Goal: Task Accomplishment & Management: Manage account settings

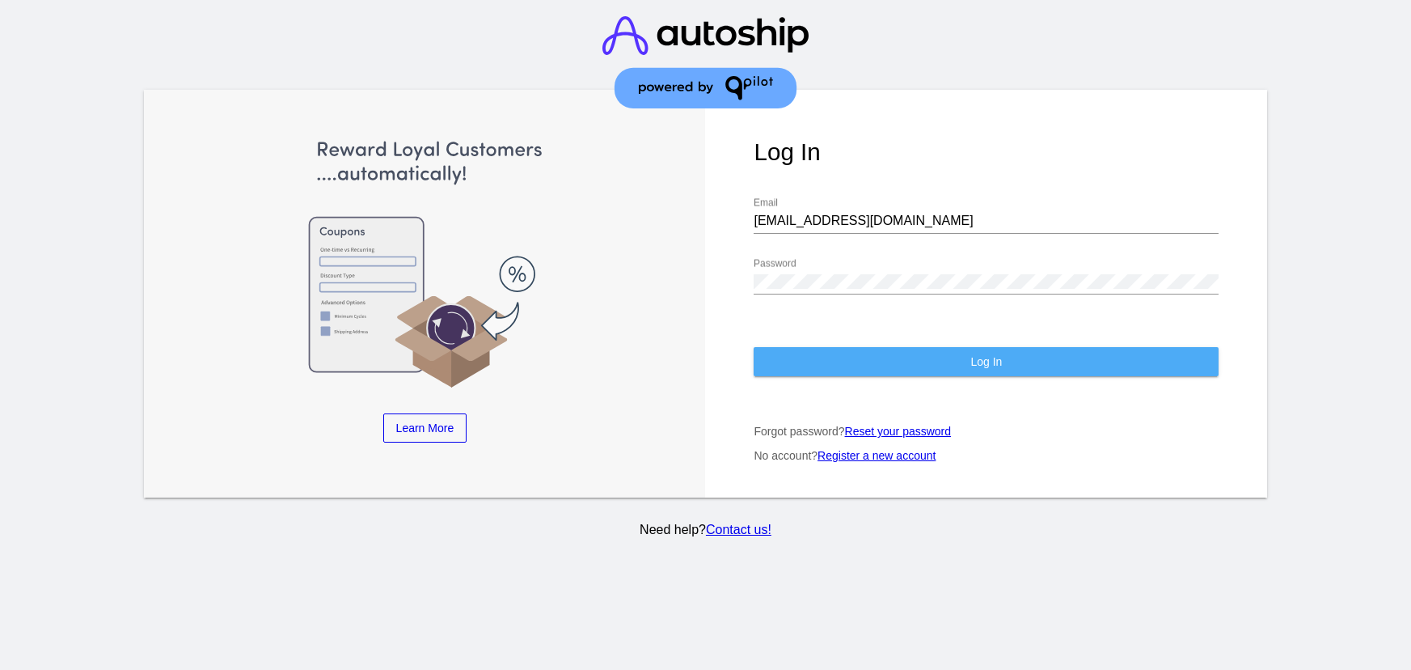
click at [906, 347] on button "Log In" at bounding box center [986, 361] width 465 height 29
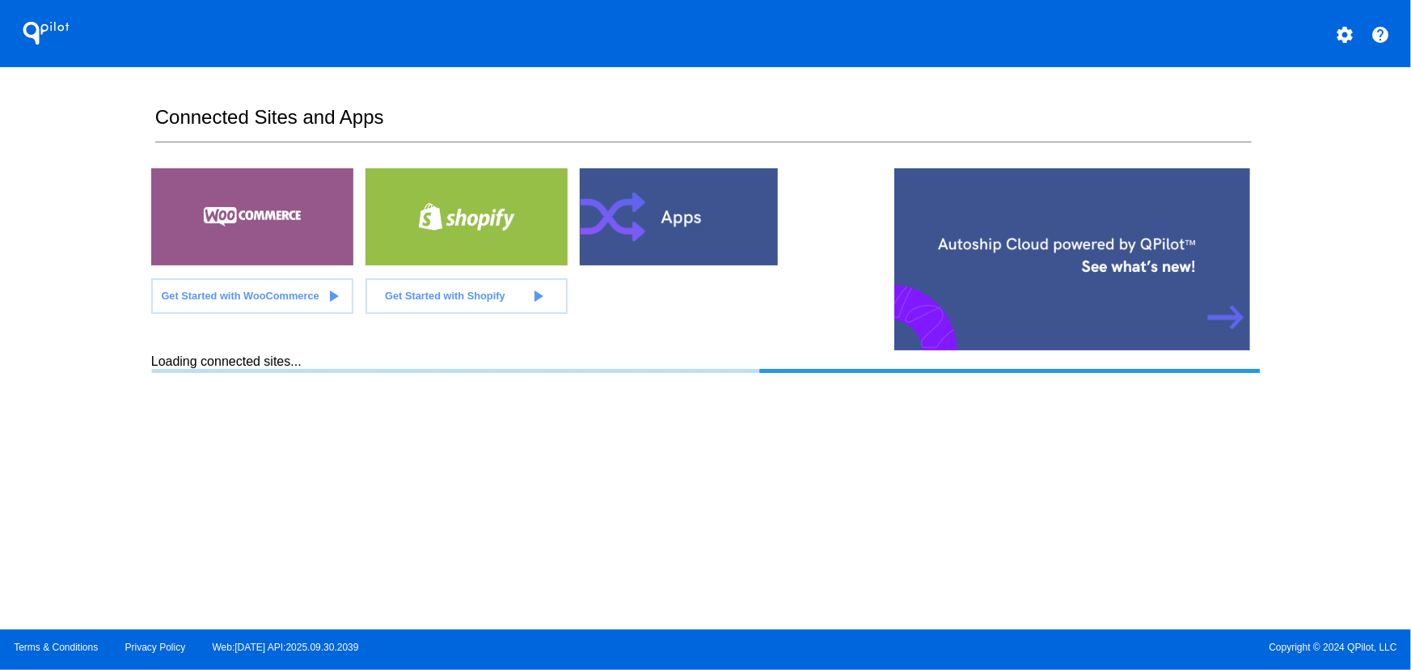
click at [74, 444] on div "QPilot settings help Connected Sites and Apps Get Started with WooCommerce play…" at bounding box center [705, 314] width 1411 height 629
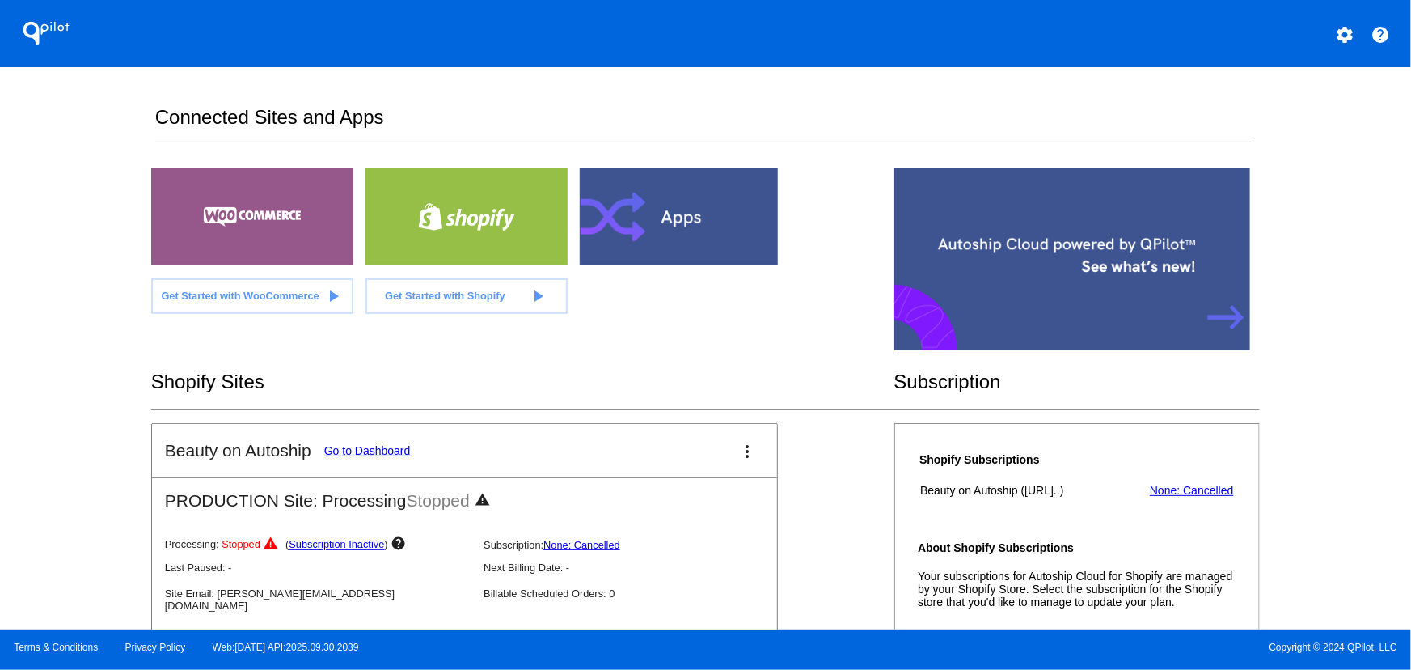
click at [1248, 97] on section "Connected Sites and Apps Get Started with WooCommerce play_arrow Get Started wi…" at bounding box center [705, 348] width 1109 height 562
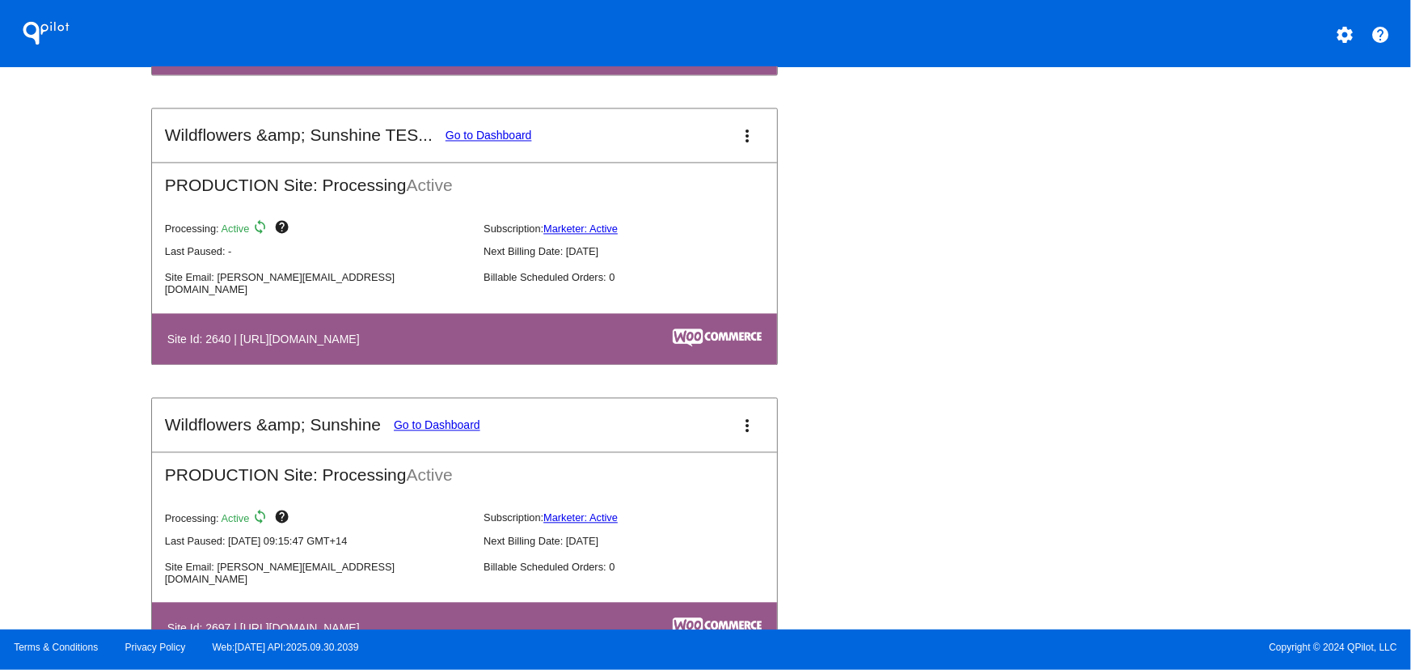
scroll to position [4720, 0]
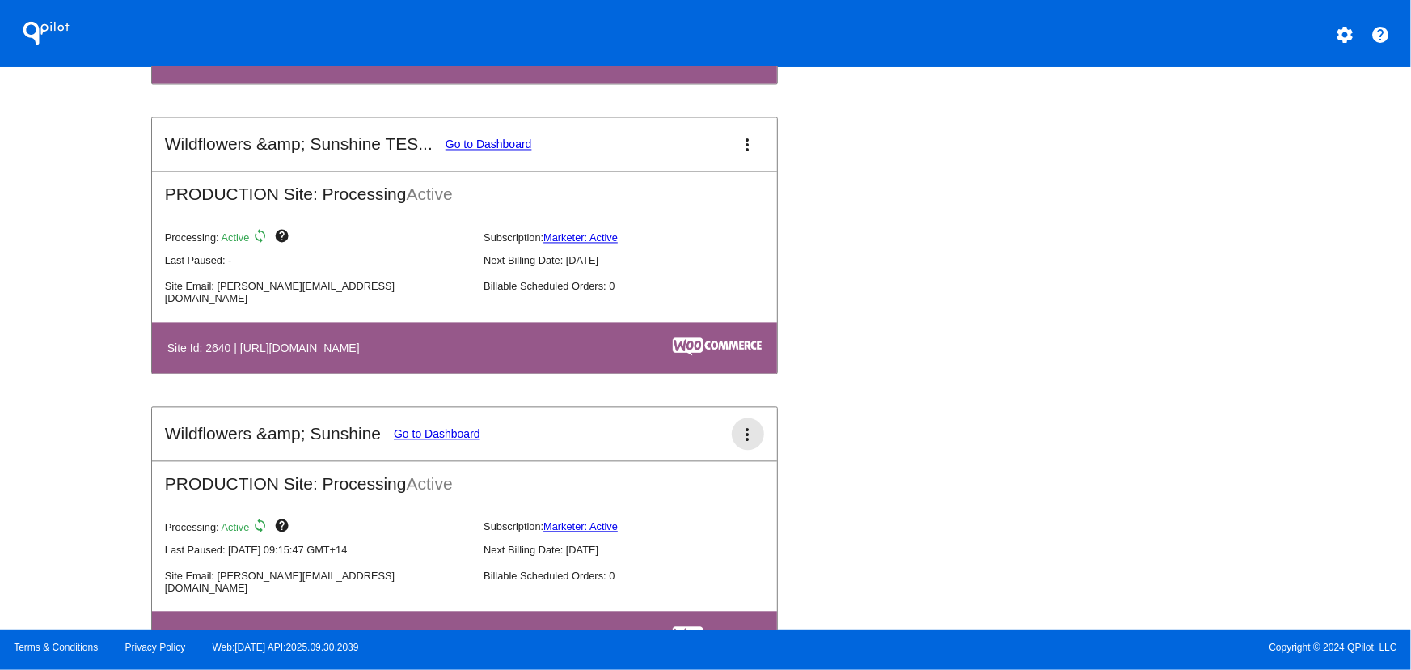
click at [743, 441] on mat-icon "more_vert" at bounding box center [747, 434] width 19 height 19
click at [701, 440] on span "dashboard" at bounding box center [686, 436] width 61 height 7
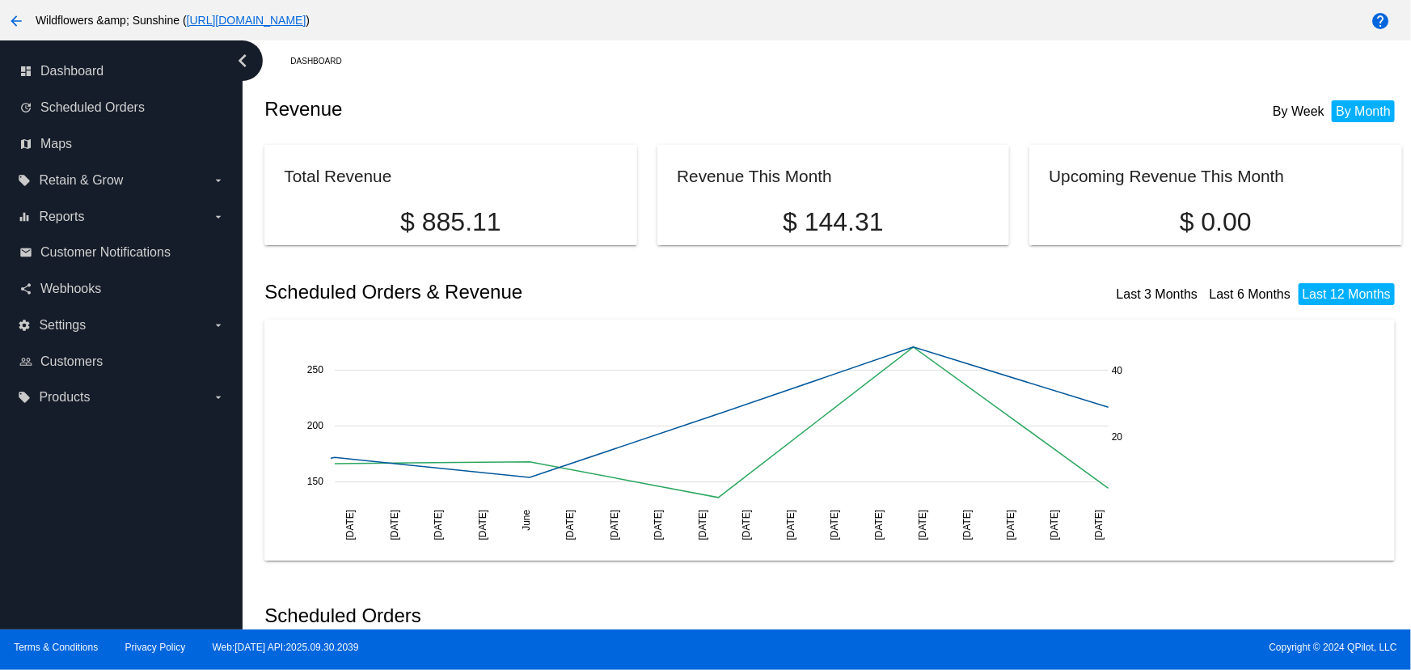
click at [150, 509] on div "dashboard Dashboard update Scheduled Orders map Maps local_offer Retain & Grow …" at bounding box center [121, 334] width 243 height 589
drag, startPoint x: 150, startPoint y: 509, endPoint x: 194, endPoint y: 505, distance: 43.9
click at [194, 505] on div "dashboard Dashboard update Scheduled Orders map Maps local_offer Retain & Grow …" at bounding box center [121, 334] width 243 height 589
click at [143, 319] on label "settings Settings arrow_drop_down" at bounding box center [121, 325] width 206 height 26
click at [0, 0] on input "settings Settings arrow_drop_down" at bounding box center [0, 0] width 0 height 0
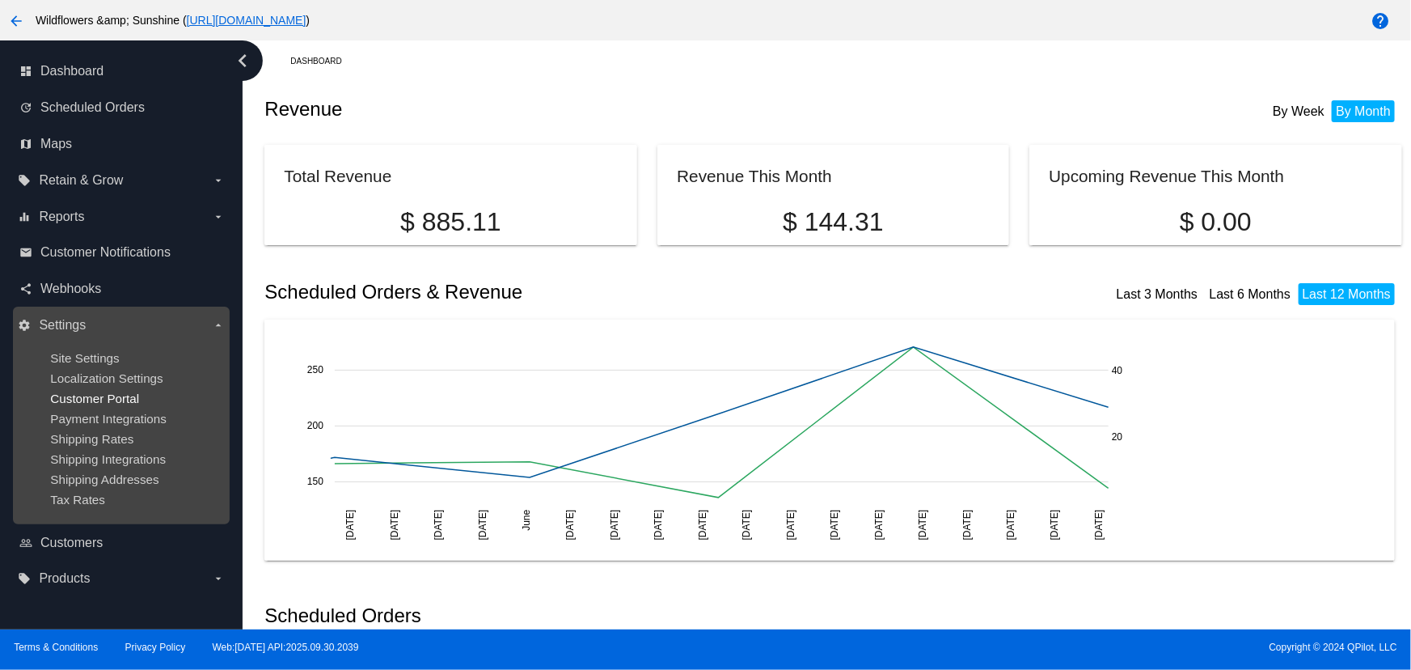
click at [92, 397] on span "Customer Portal" at bounding box center [94, 398] width 89 height 14
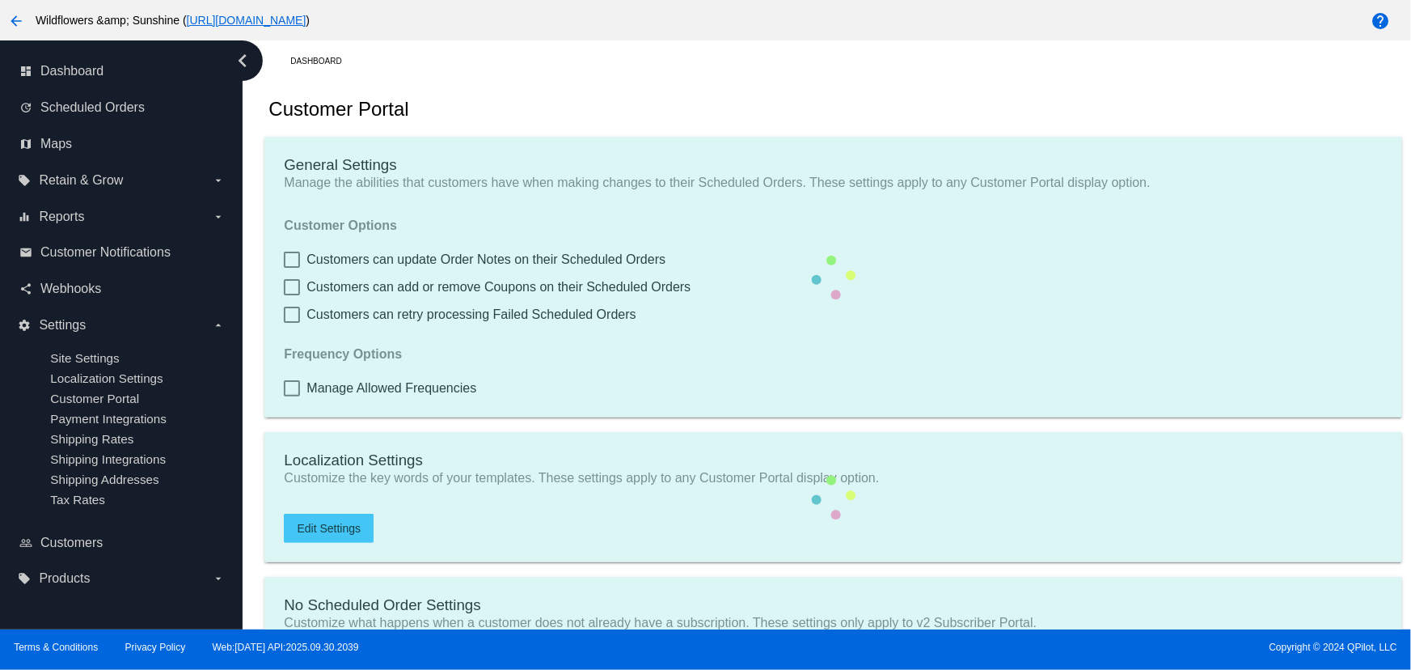
checkbox input "true"
type input "Create a Subscription and SAVE"
type input "[URL][DOMAIN_NAME]"
checkbox input "true"
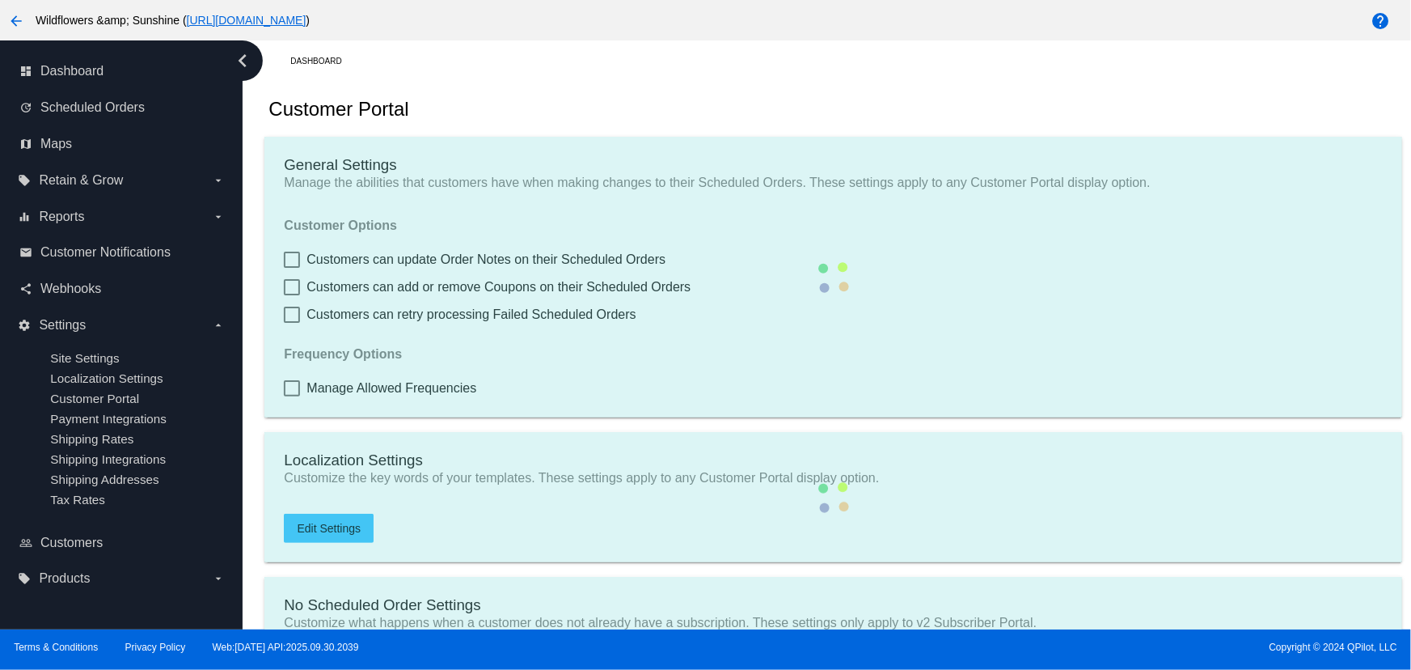
checkbox input "true"
type input "1"
type input "20"
type input "200"
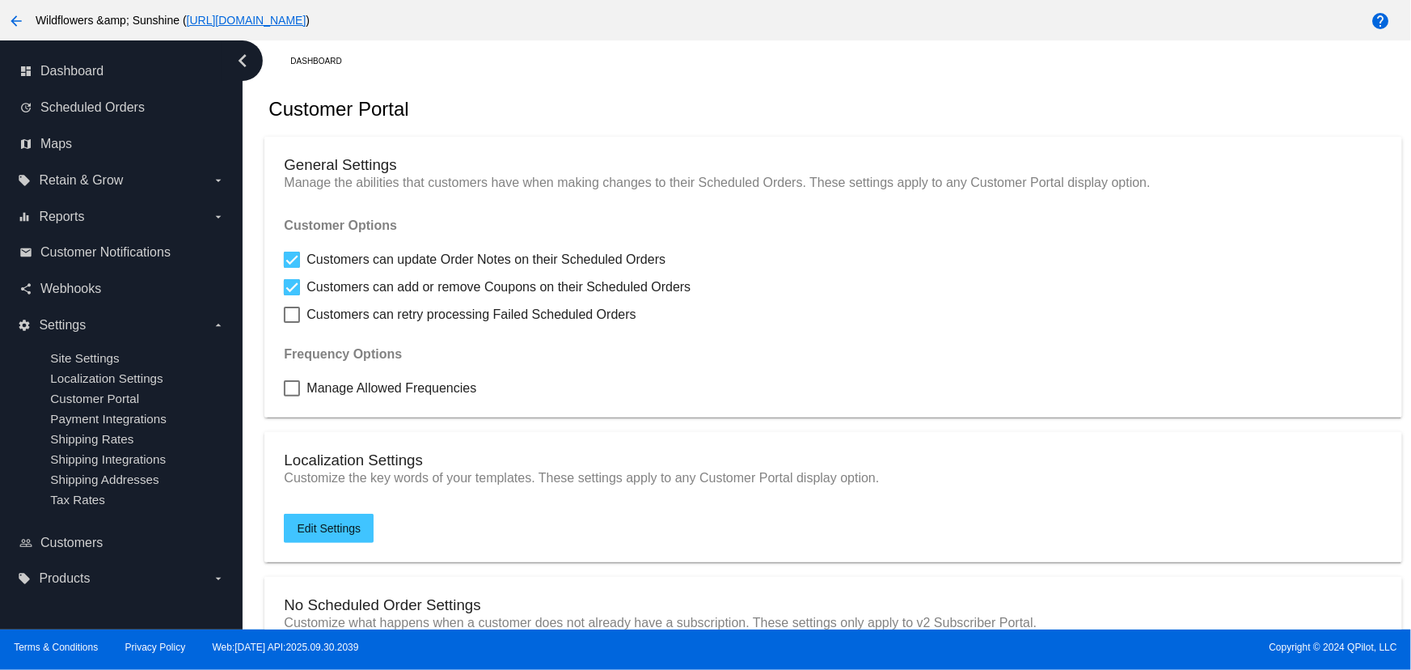
drag, startPoint x: 281, startPoint y: 27, endPoint x: 281, endPoint y: 37, distance: 9.7
click at [281, 27] on div "arrow_back Wildflowers &amp; Sunshine ( [URL][DOMAIN_NAME] )" at bounding box center [588, 20] width 1176 height 32
click at [283, 19] on link "[URL][DOMAIN_NAME]" at bounding box center [247, 20] width 120 height 13
click at [360, 387] on span "Manage Allowed Frequencies" at bounding box center [391, 387] width 170 height 19
click at [292, 396] on input "Manage Allowed Frequencies" at bounding box center [291, 396] width 1 height 1
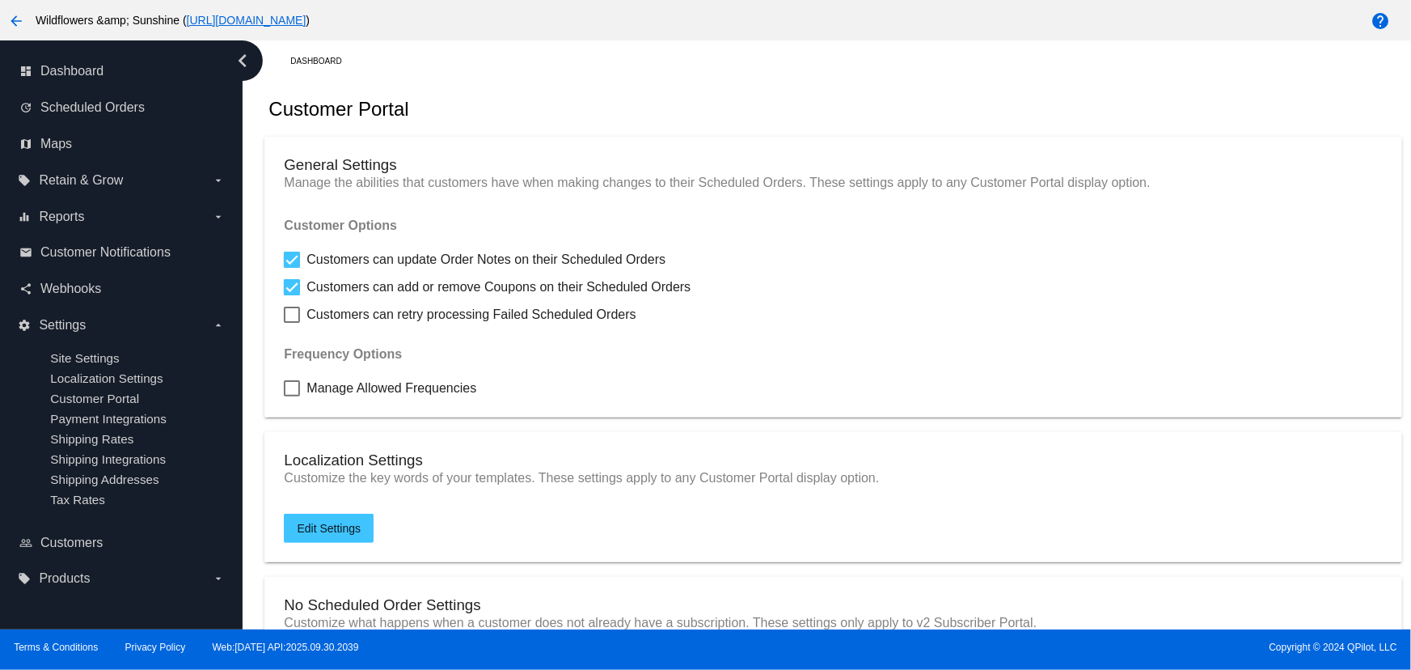
checkbox input "true"
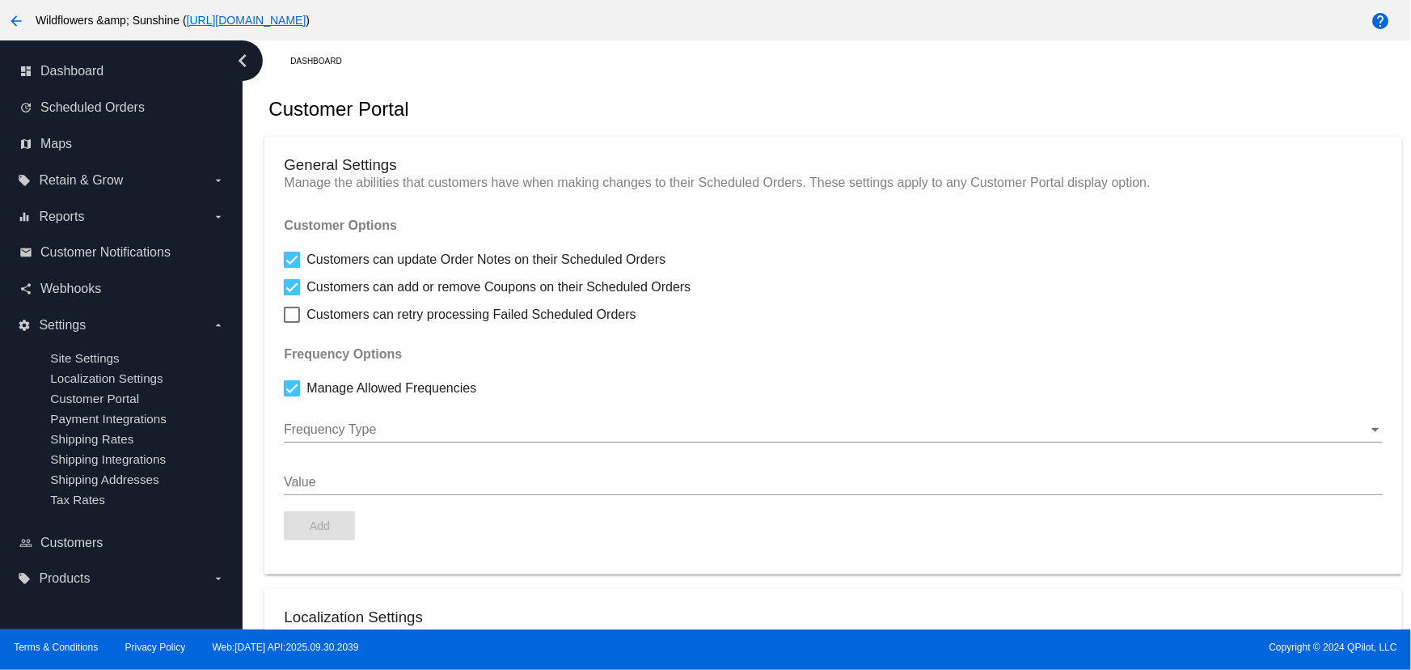
click at [374, 418] on div "Frequency Type" at bounding box center [833, 424] width 1098 height 36
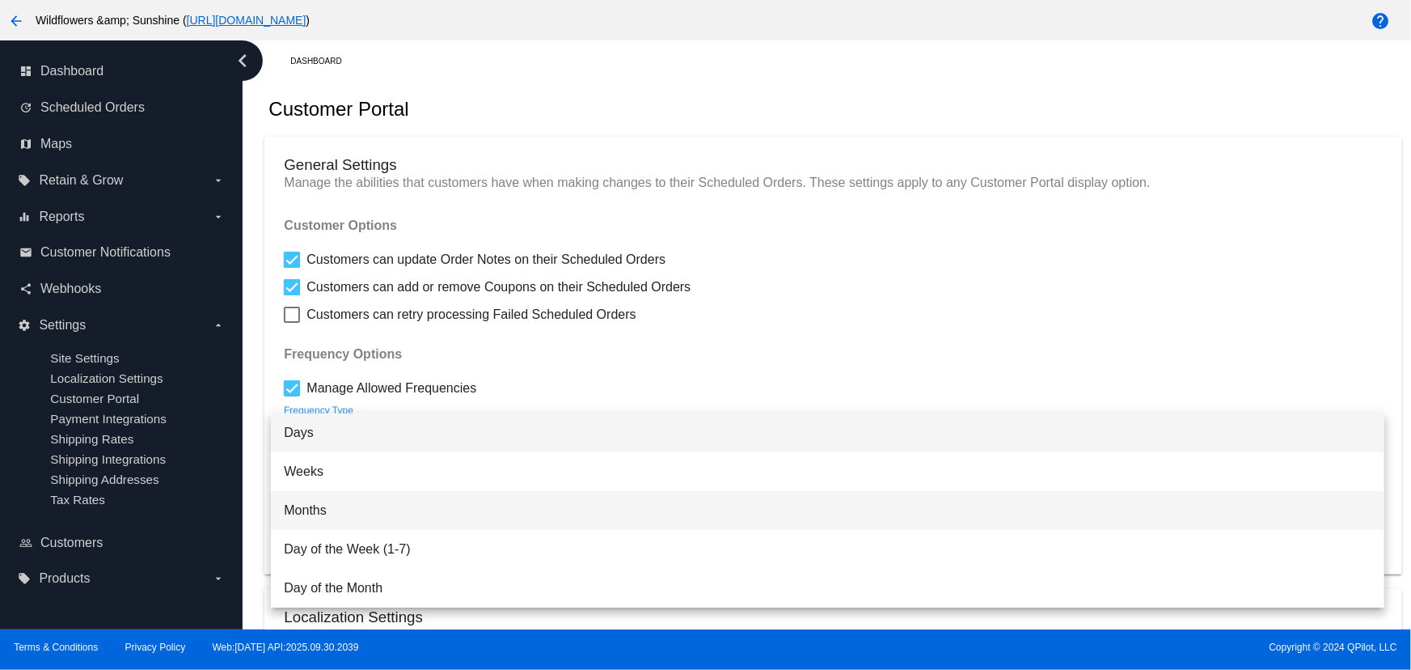
click at [349, 501] on span "Months" at bounding box center [828, 510] width 1088 height 39
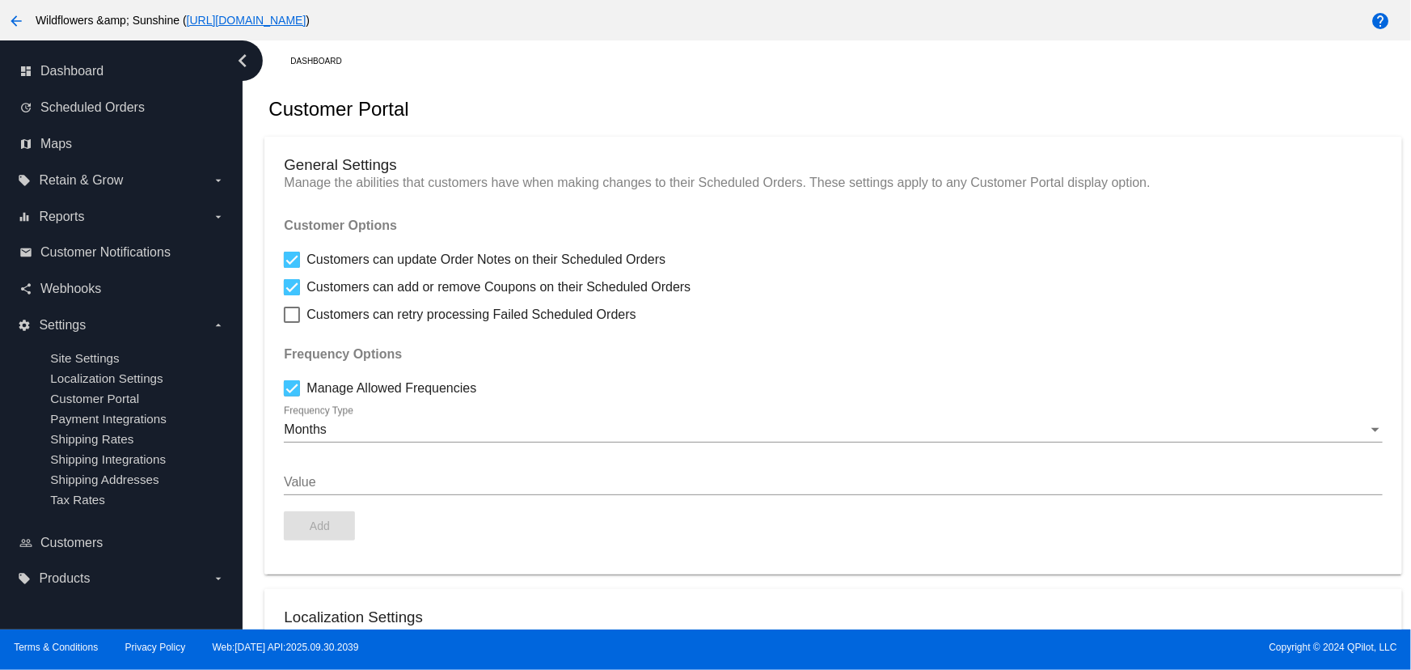
click at [341, 475] on div "Value" at bounding box center [833, 476] width 1098 height 36
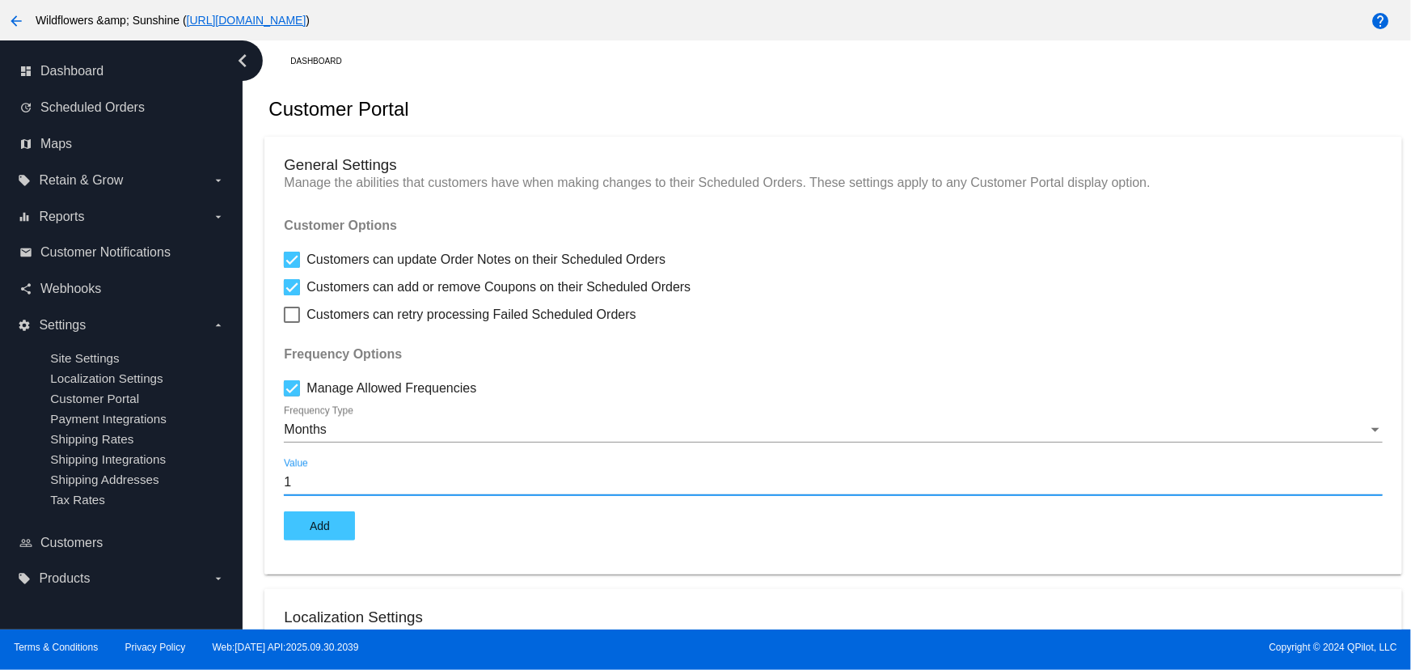
type input "1"
click at [322, 521] on button "Add" at bounding box center [319, 525] width 71 height 29
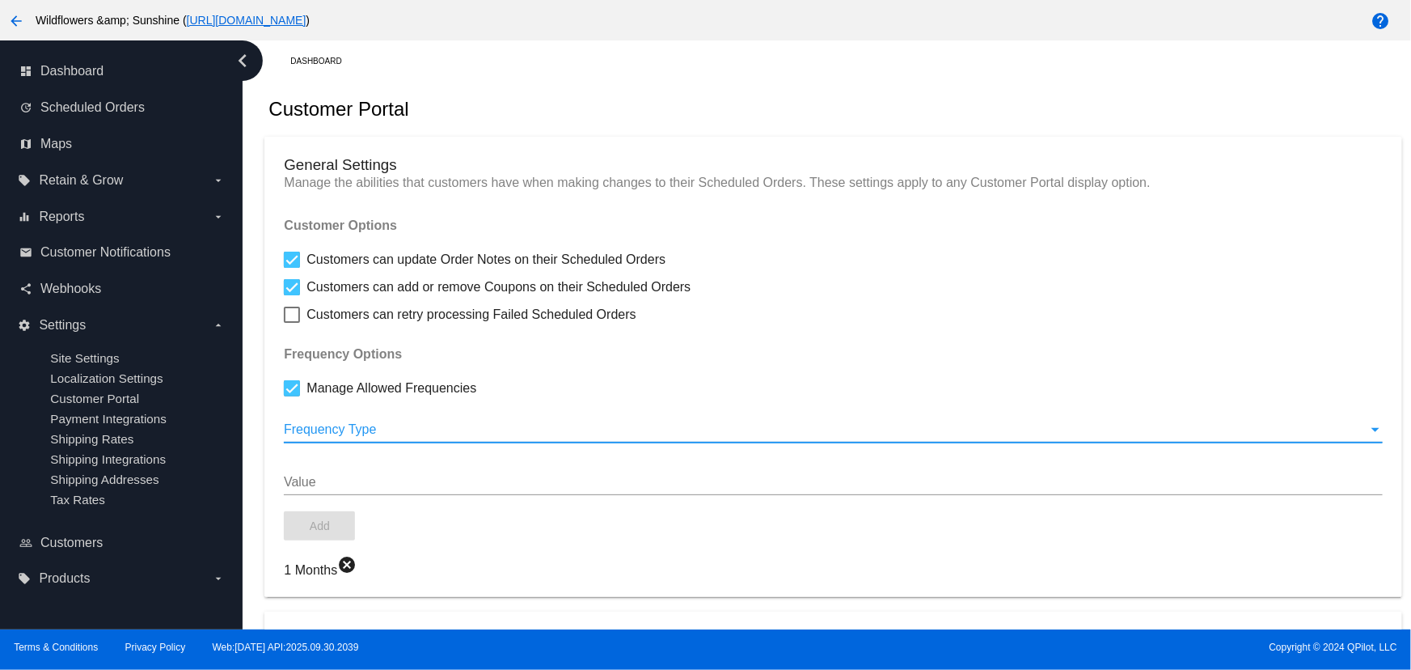
click at [332, 434] on div at bounding box center [826, 429] width 1084 height 15
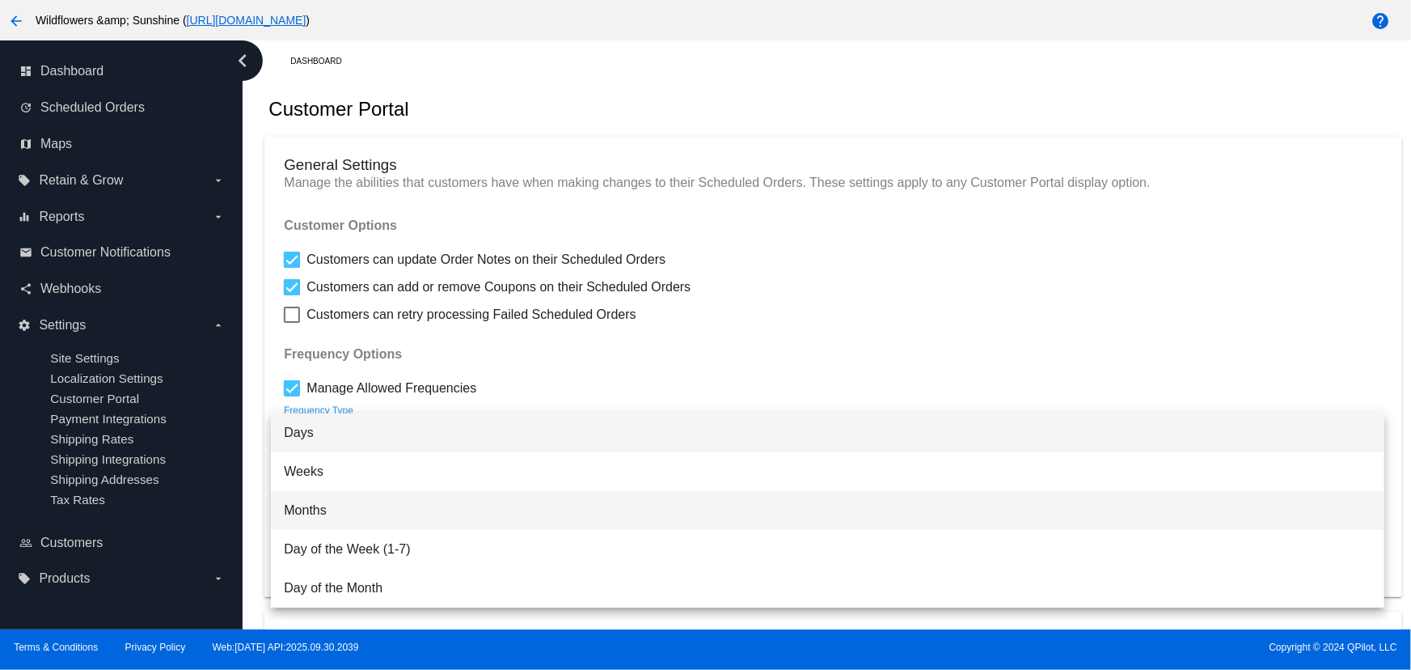
click at [330, 505] on span "Months" at bounding box center [828, 510] width 1088 height 39
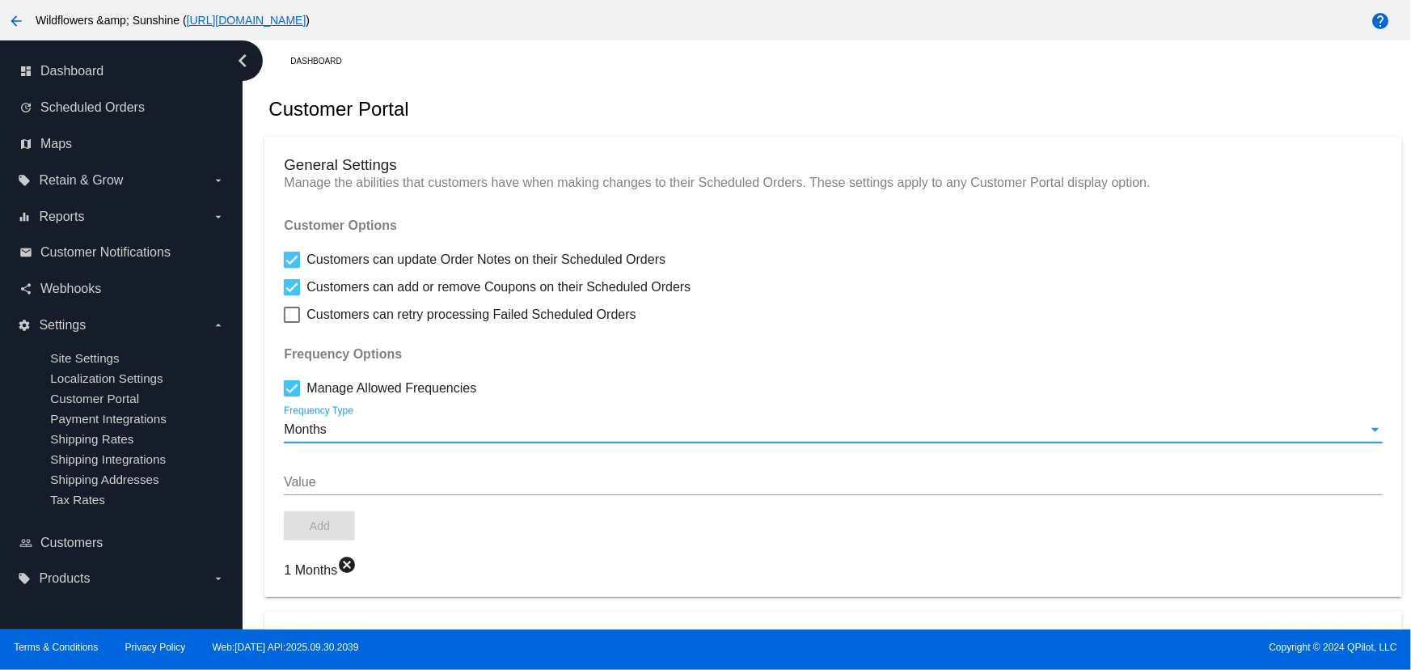
click at [345, 478] on input "Value" at bounding box center [833, 482] width 1098 height 15
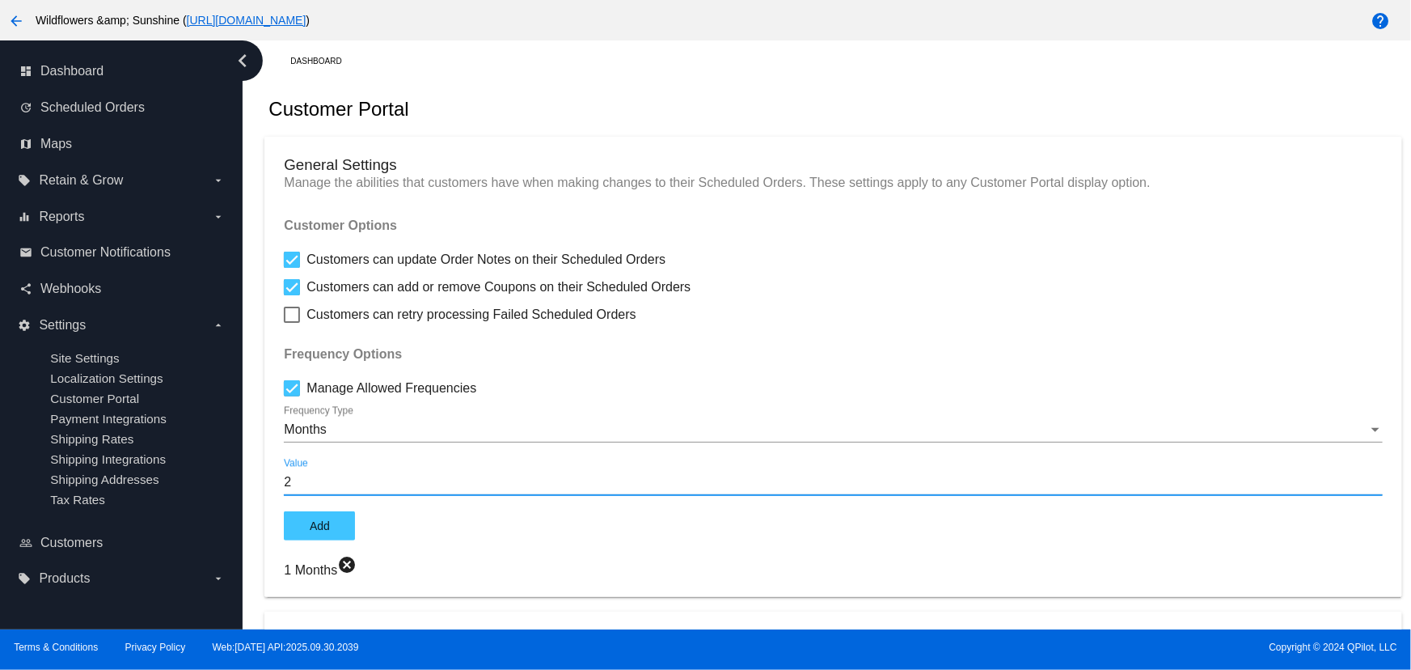
type input "2"
click at [333, 530] on button "Add" at bounding box center [319, 525] width 71 height 29
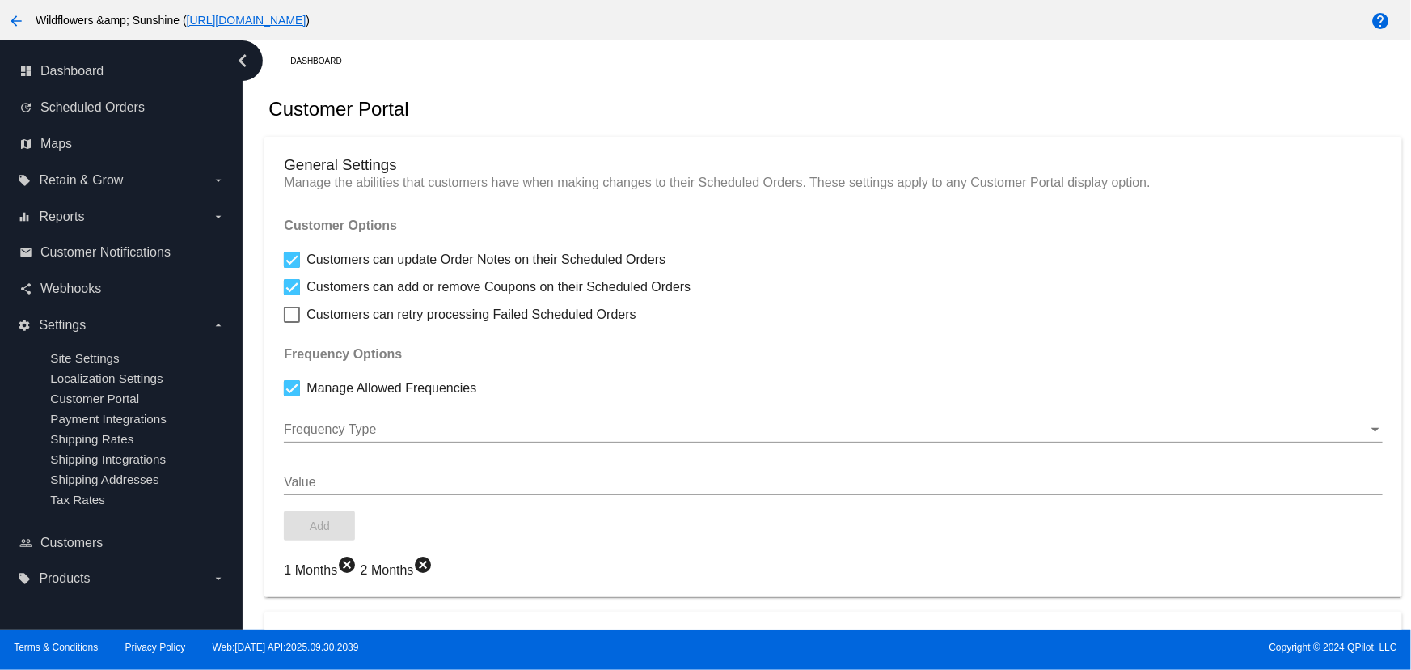
click at [360, 437] on div at bounding box center [826, 429] width 1084 height 15
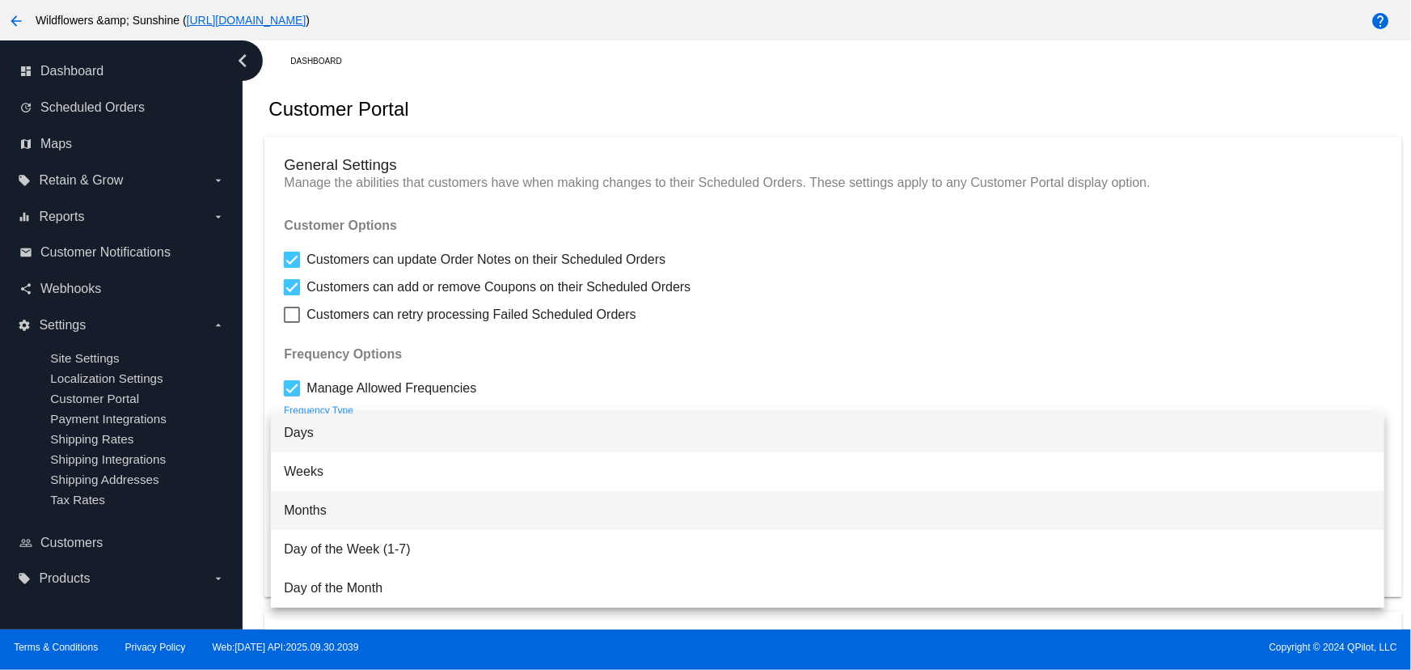
click at [342, 512] on span "Months" at bounding box center [828, 510] width 1088 height 39
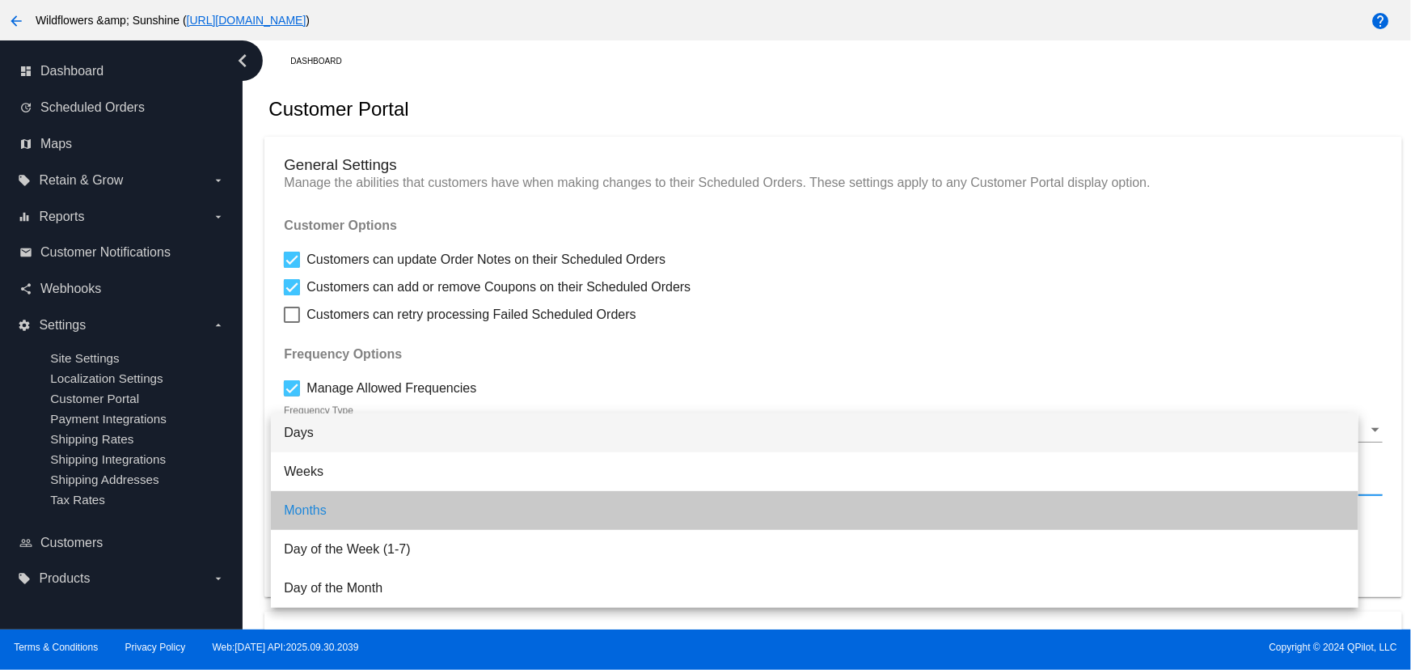
click at [332, 488] on input "Value" at bounding box center [833, 482] width 1098 height 15
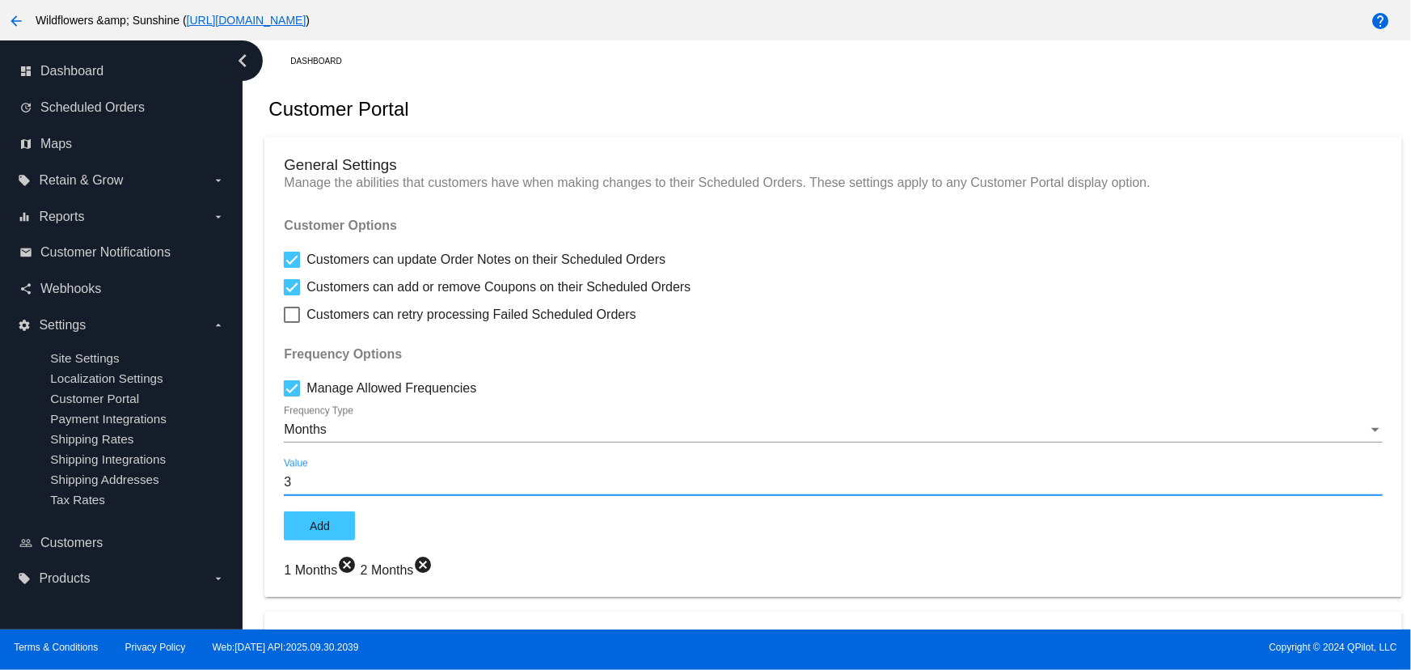
type input "3"
click at [335, 526] on button "Add" at bounding box center [319, 525] width 71 height 29
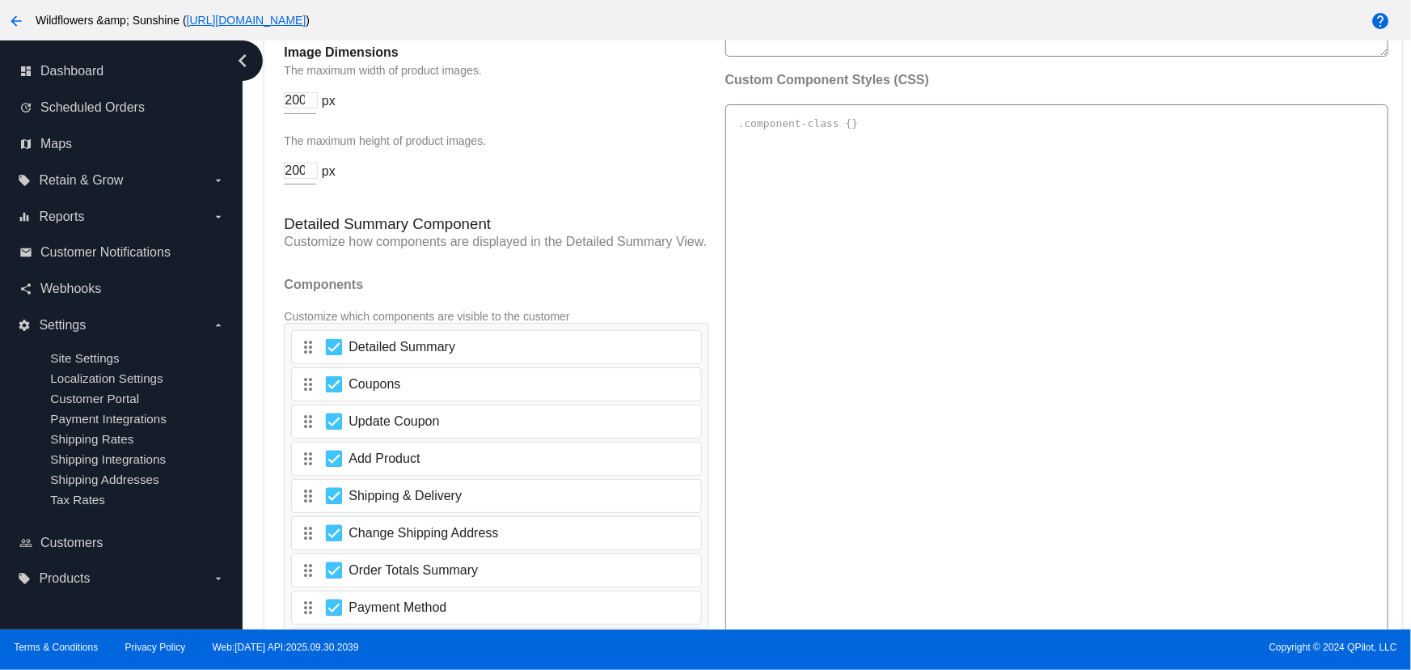
scroll to position [3012, 0]
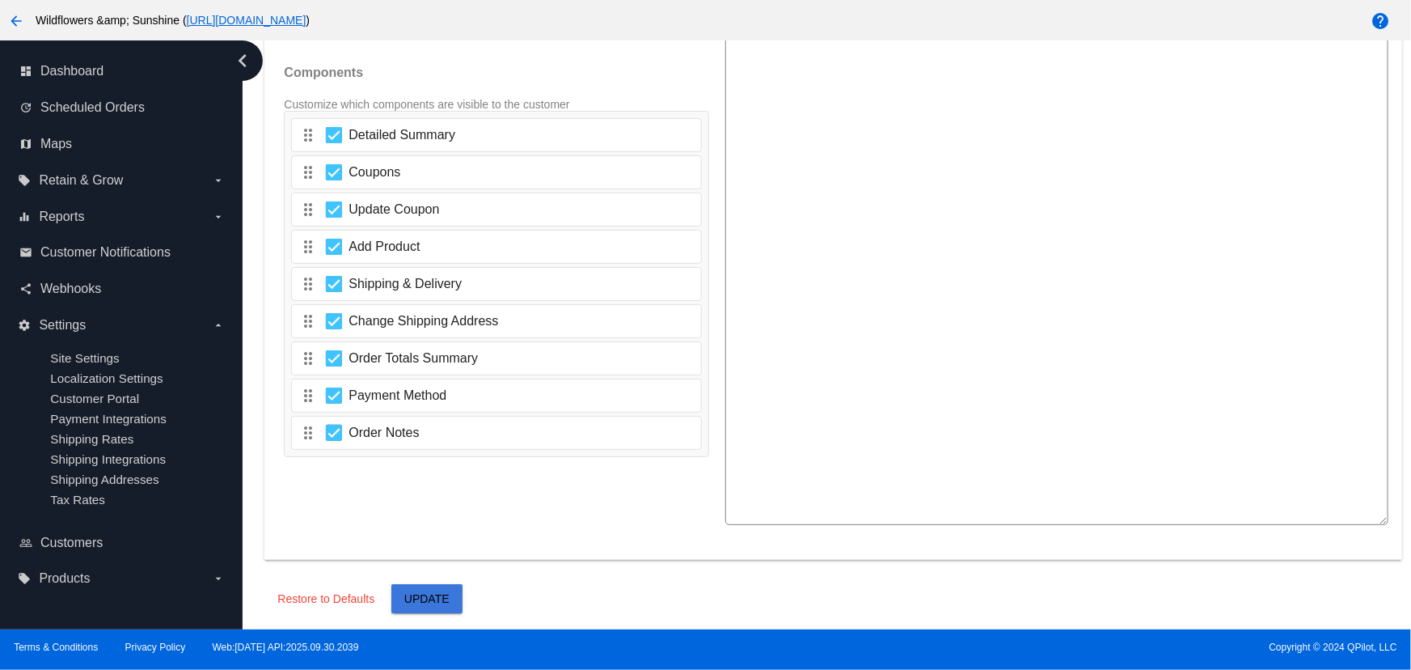
click at [450, 598] on button "Update" at bounding box center [426, 598] width 71 height 29
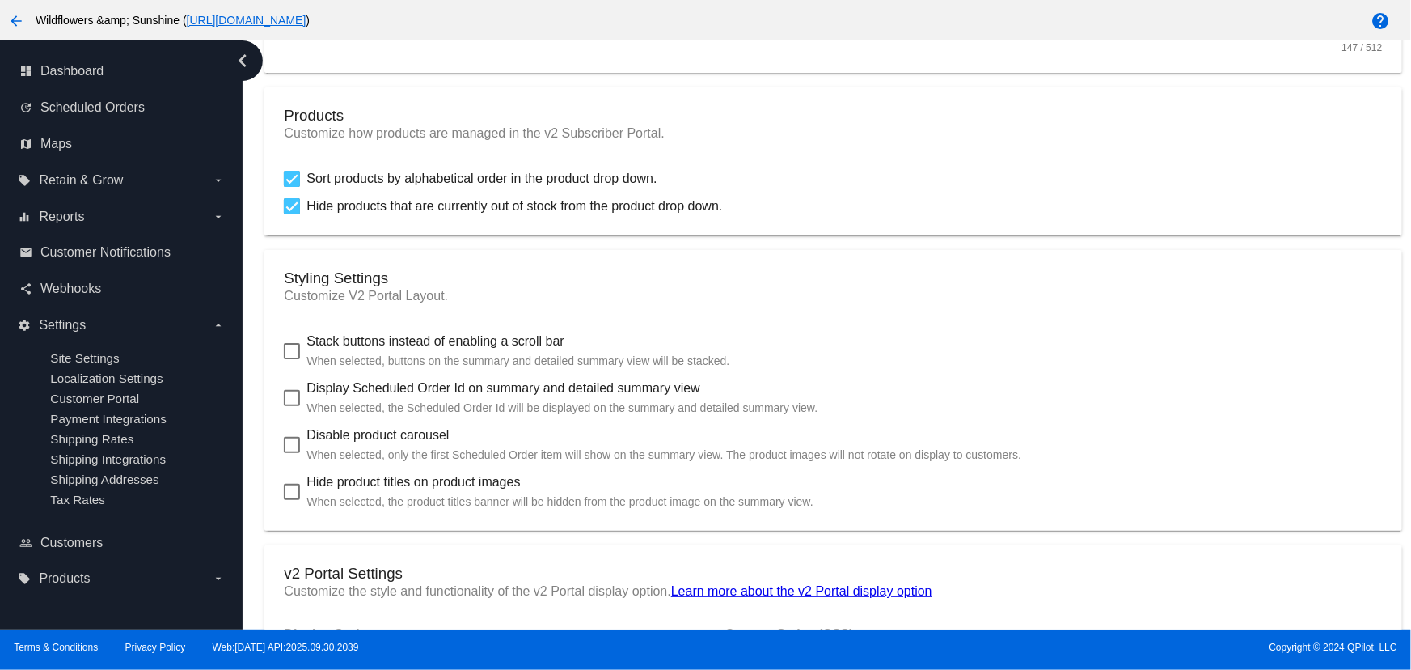
scroll to position [1080, 0]
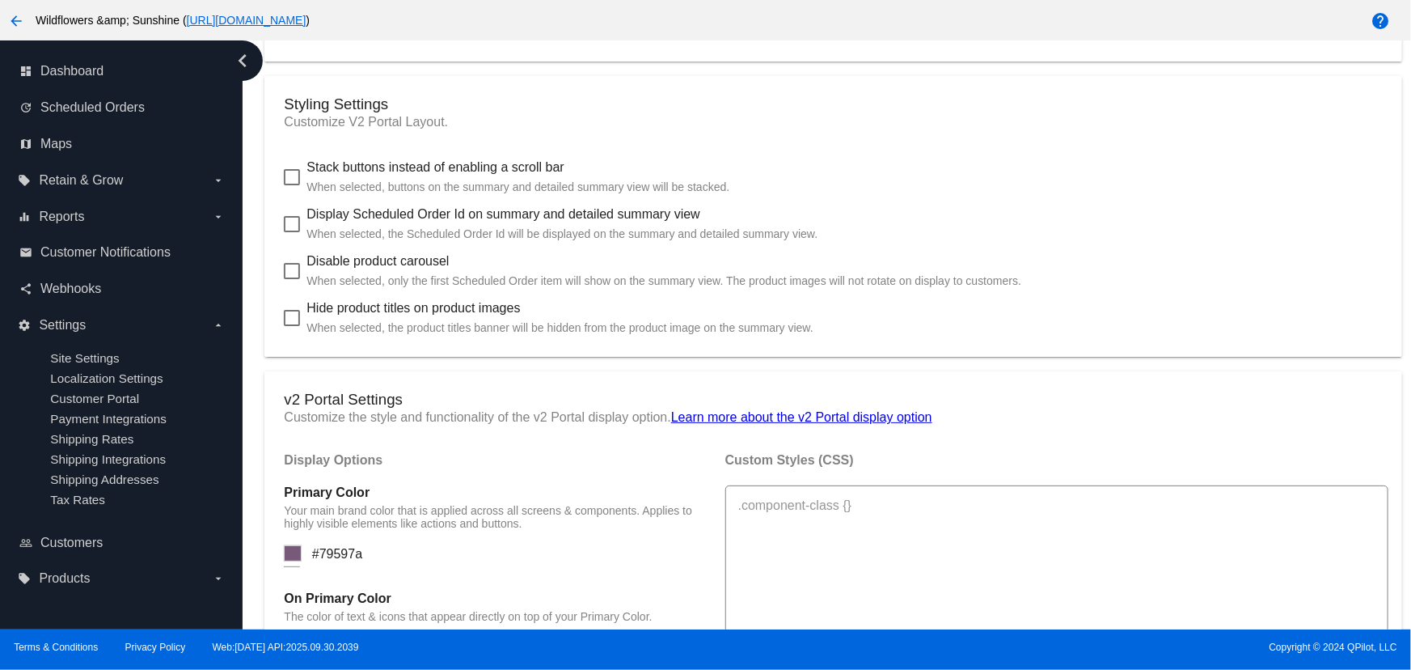
click at [347, 176] on span "Stack buttons instead of enabling a scroll bar When selected, buttons on the su…" at bounding box center [517, 177] width 423 height 39
click at [292, 185] on input "Stack buttons instead of enabling a scroll bar When selected, buttons on the su…" at bounding box center [291, 185] width 1 height 1
checkbox input "true"
click at [312, 222] on span "Display Scheduled Order Id on summary and detailed summary view When selected, …" at bounding box center [561, 224] width 511 height 39
click at [292, 232] on input "Display Scheduled Order Id on summary and detailed summary view When selected, …" at bounding box center [291, 232] width 1 height 1
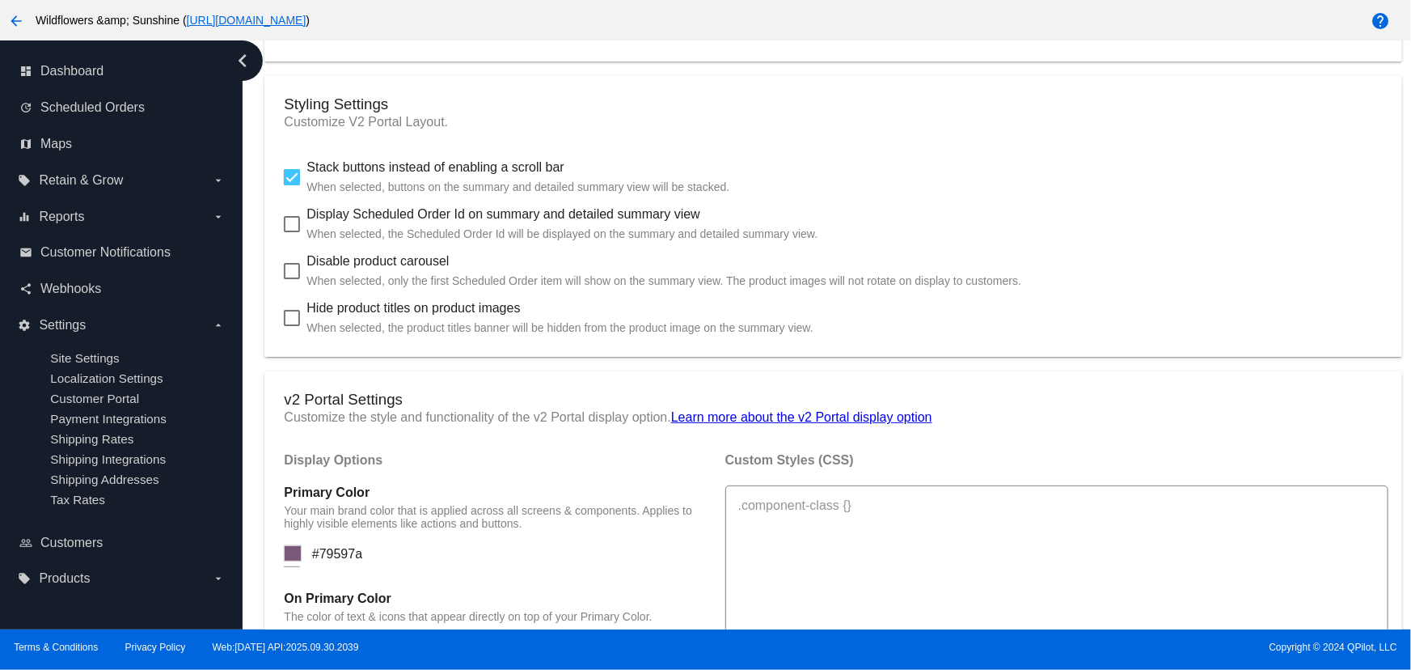
checkbox input "true"
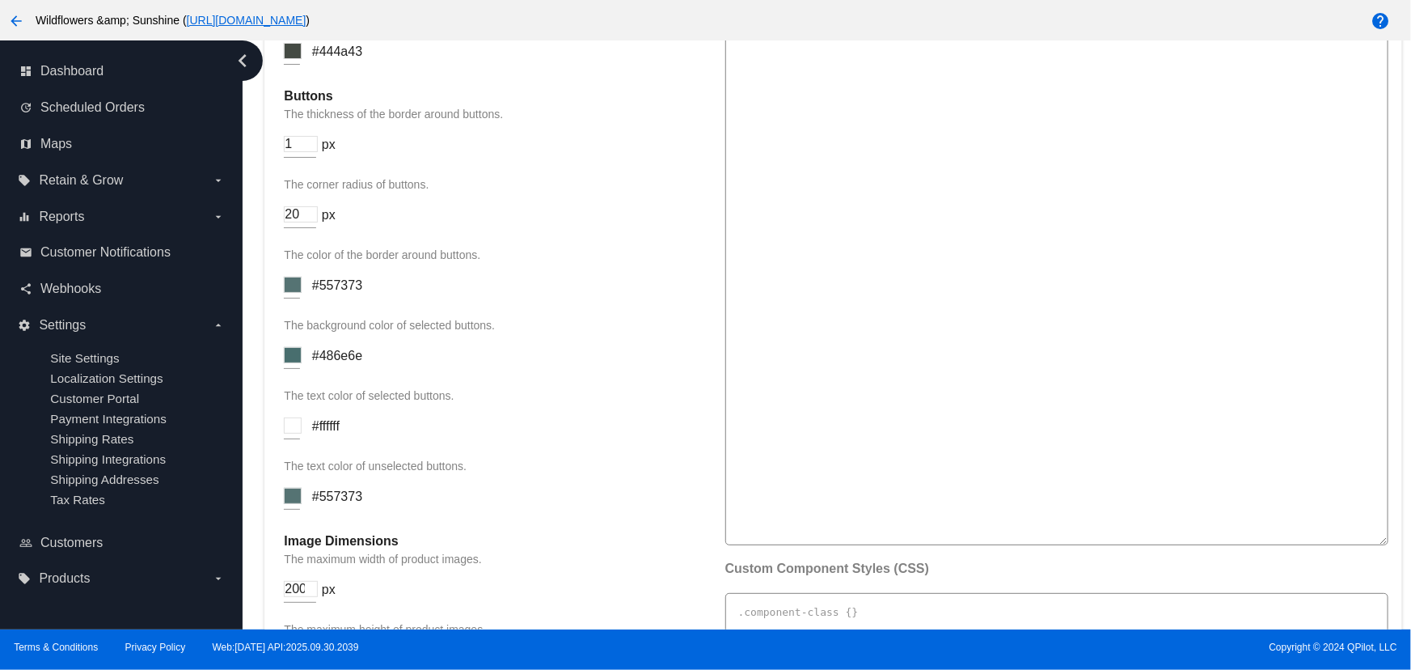
scroll to position [3012, 0]
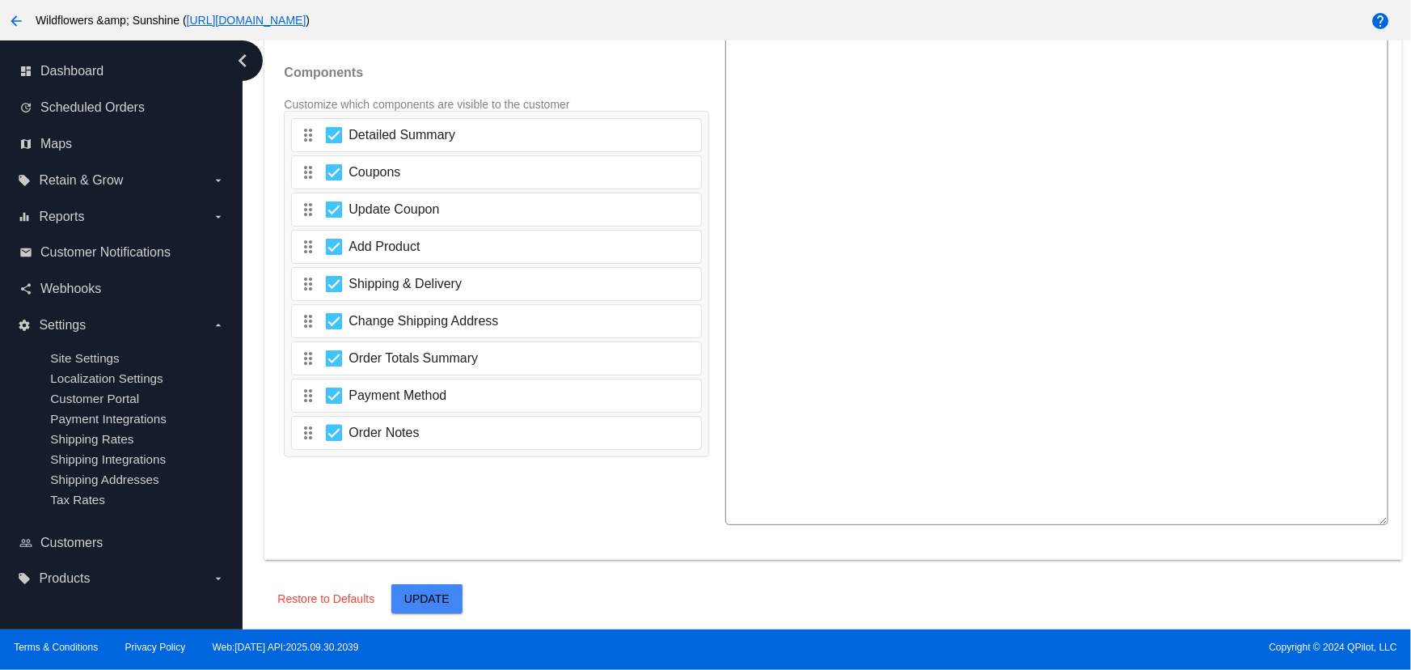
click at [420, 605] on button "Update" at bounding box center [426, 598] width 71 height 29
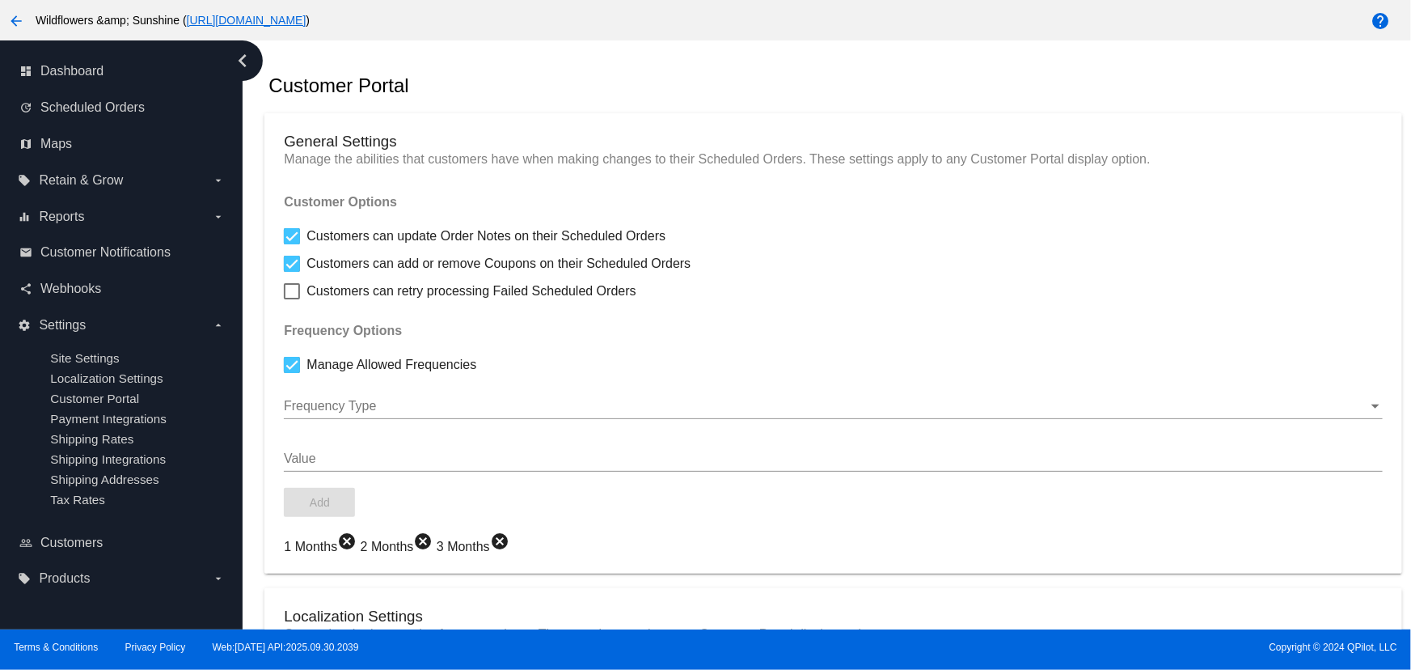
scroll to position [19, 0]
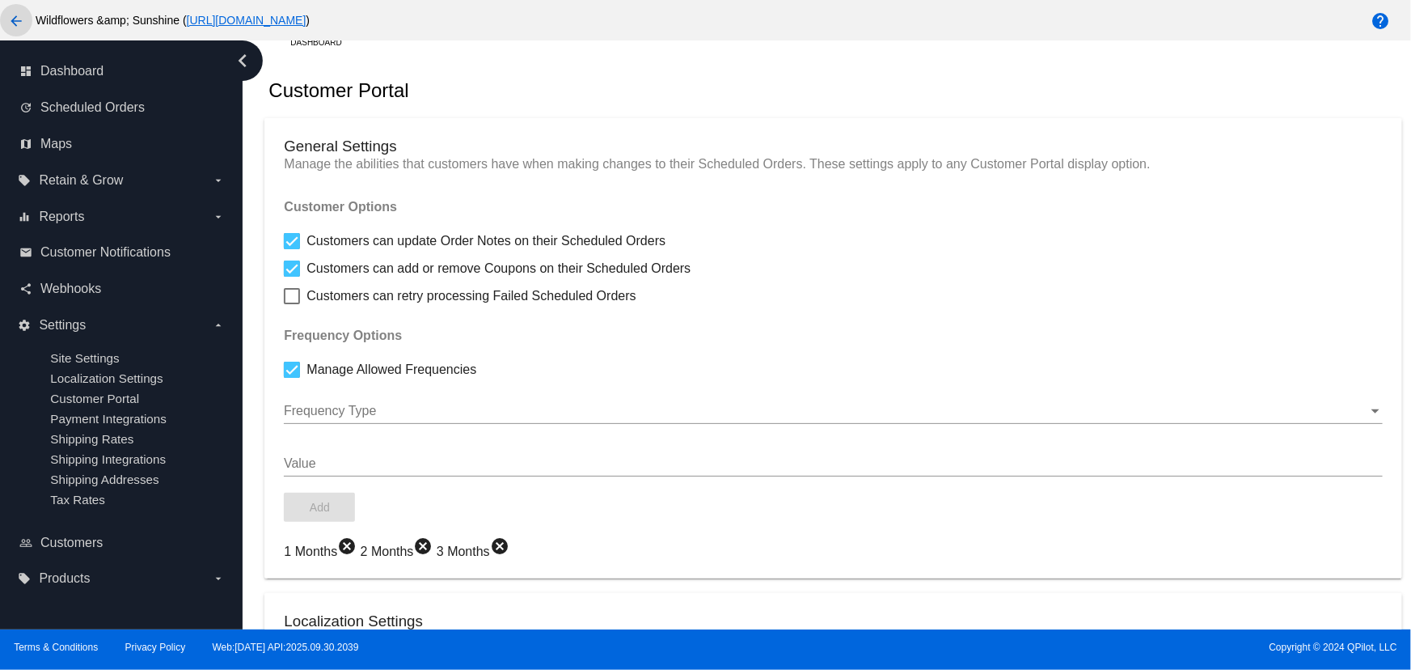
click at [16, 17] on mat-icon "arrow_back" at bounding box center [15, 20] width 19 height 19
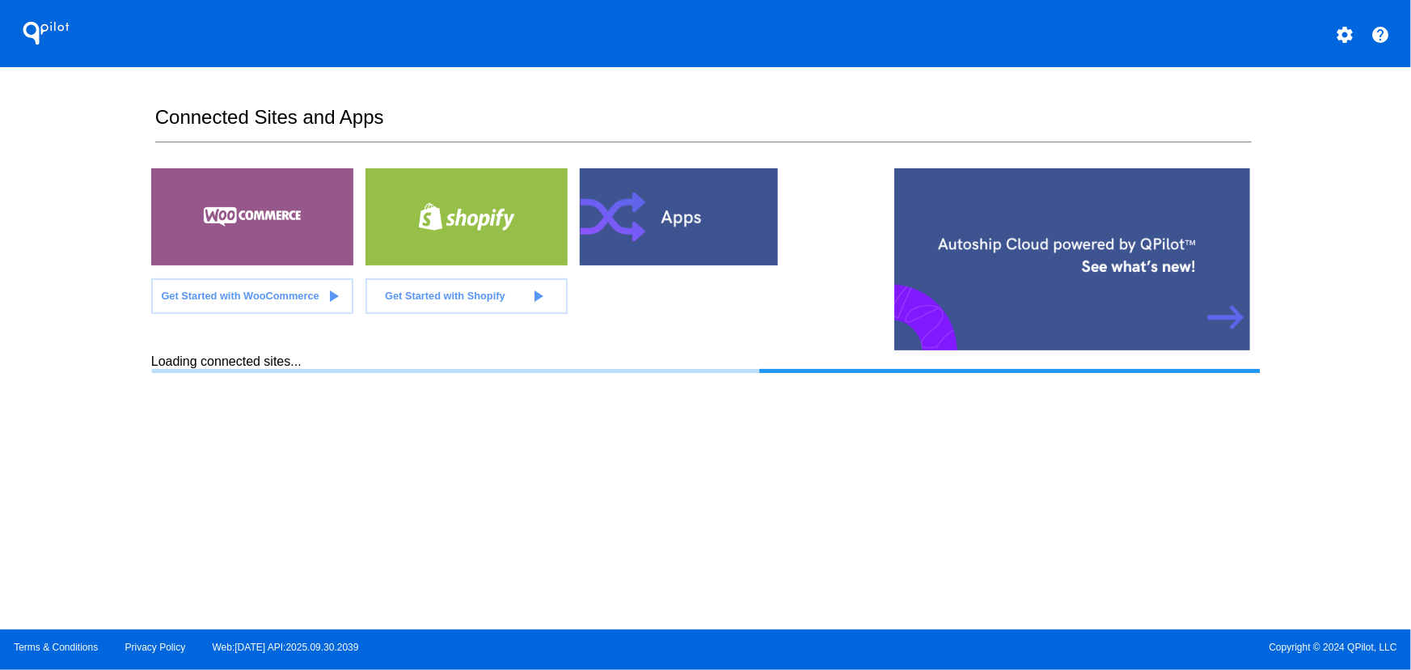
click at [1342, 30] on mat-icon "settings" at bounding box center [1344, 34] width 19 height 19
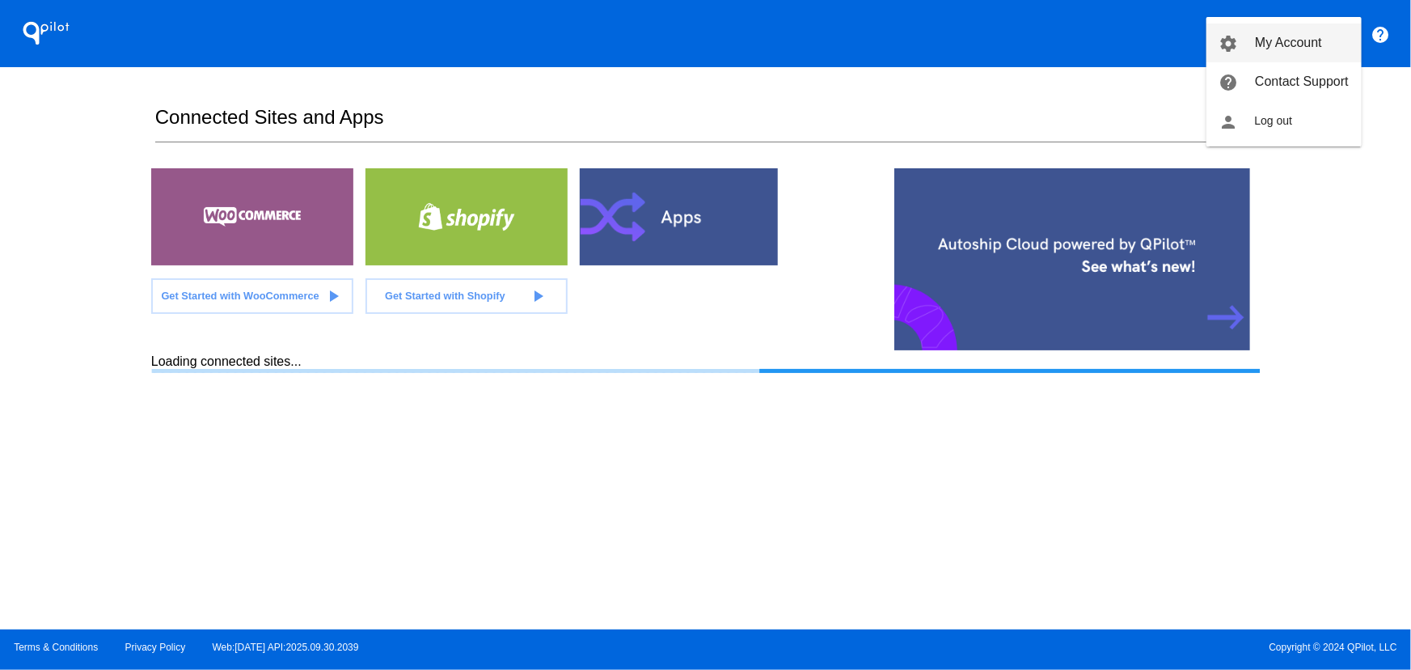
click at [1278, 46] on span "My Account" at bounding box center [1288, 43] width 67 height 14
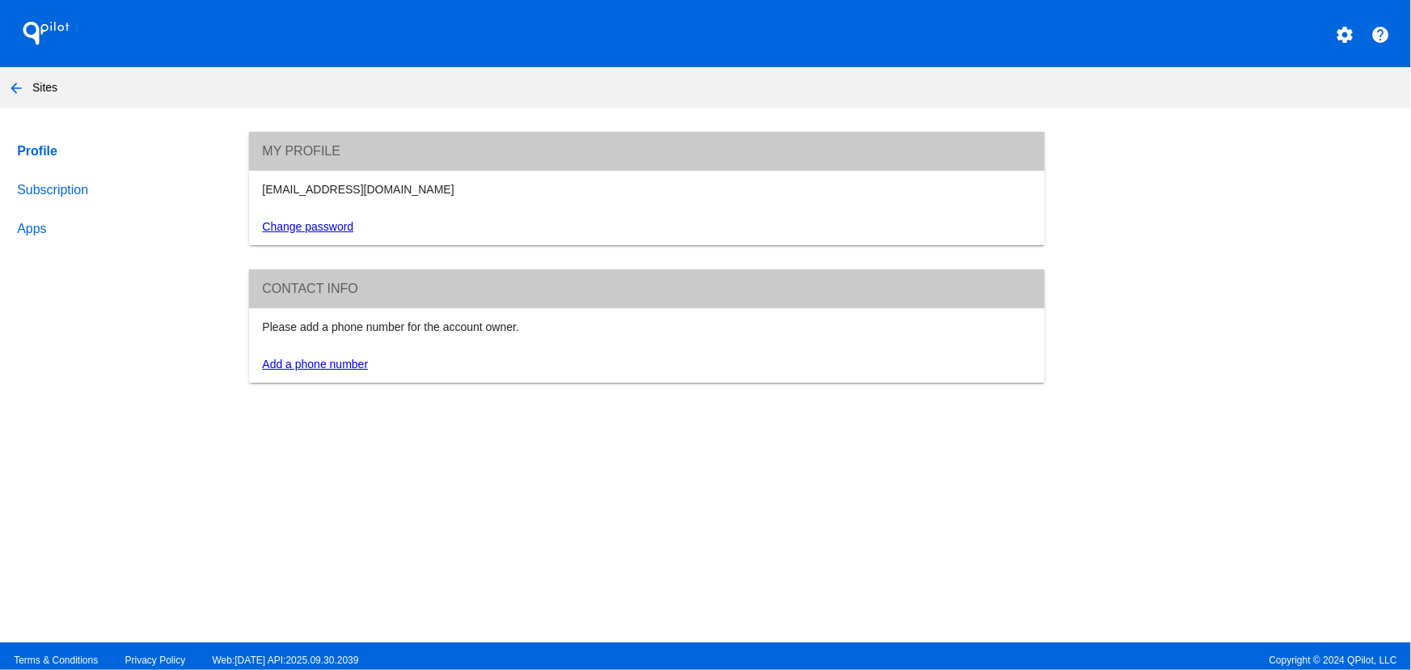
click at [1340, 32] on mat-icon "settings" at bounding box center [1344, 34] width 19 height 19
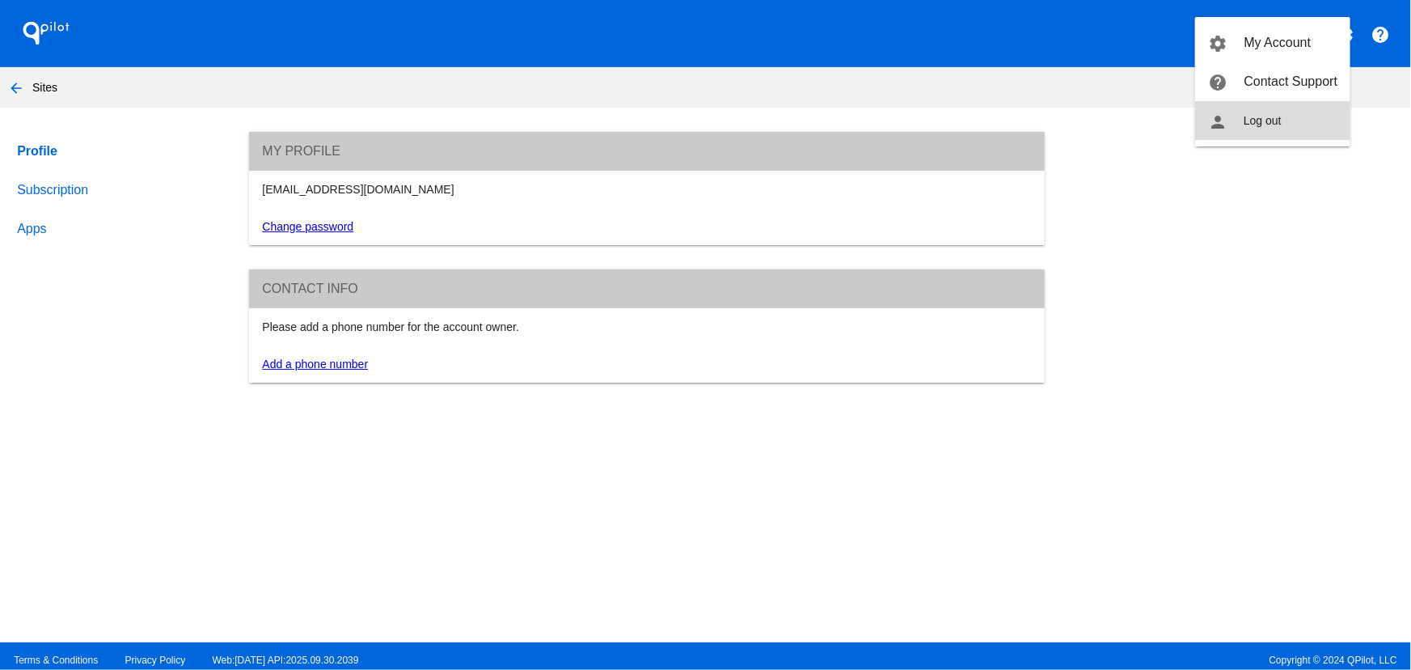
click at [1270, 114] on span "Log out" at bounding box center [1263, 120] width 38 height 13
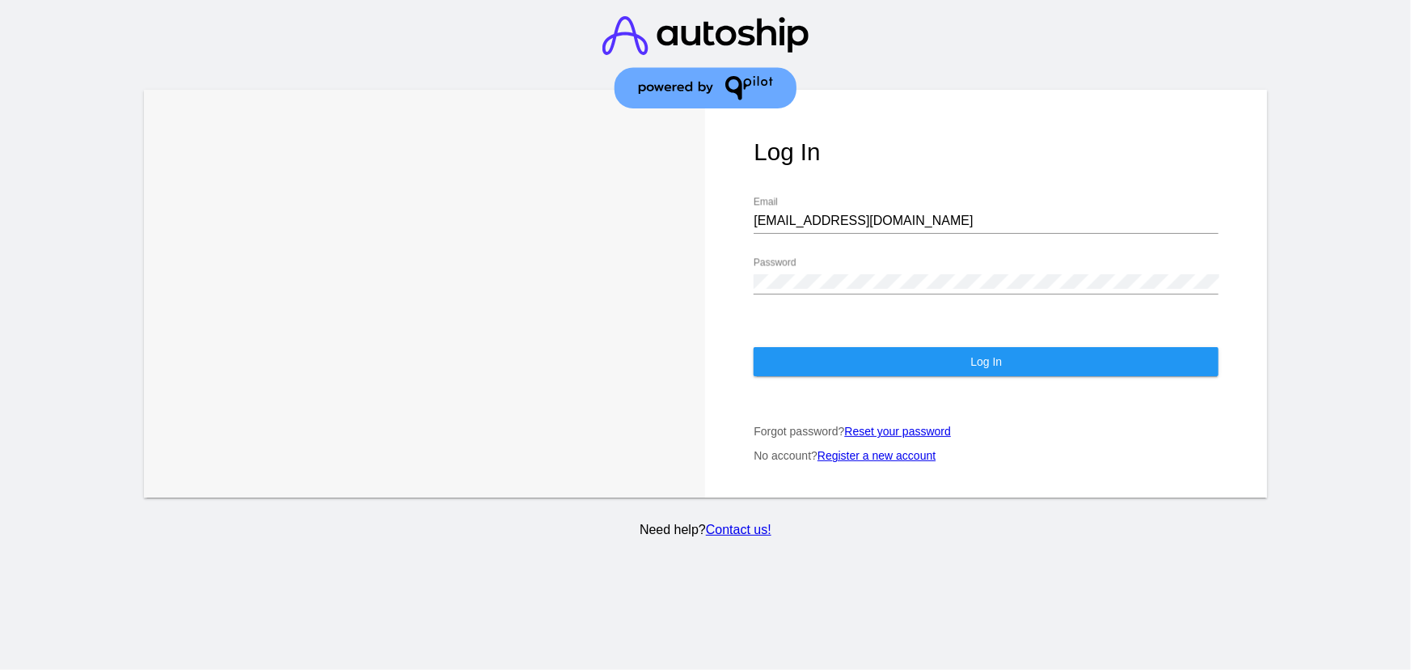
click at [1141, 221] on div "[EMAIL_ADDRESS][DOMAIN_NAME] Email" at bounding box center [986, 223] width 465 height 53
click at [1131, 213] on input "[EMAIL_ADDRESS][DOMAIN_NAME]" at bounding box center [986, 220] width 465 height 15
click at [994, 214] on div "[EMAIL_ADDRESS][DOMAIN_NAME] Email" at bounding box center [986, 215] width 465 height 36
drag, startPoint x: 994, startPoint y: 214, endPoint x: 919, endPoint y: 214, distance: 75.2
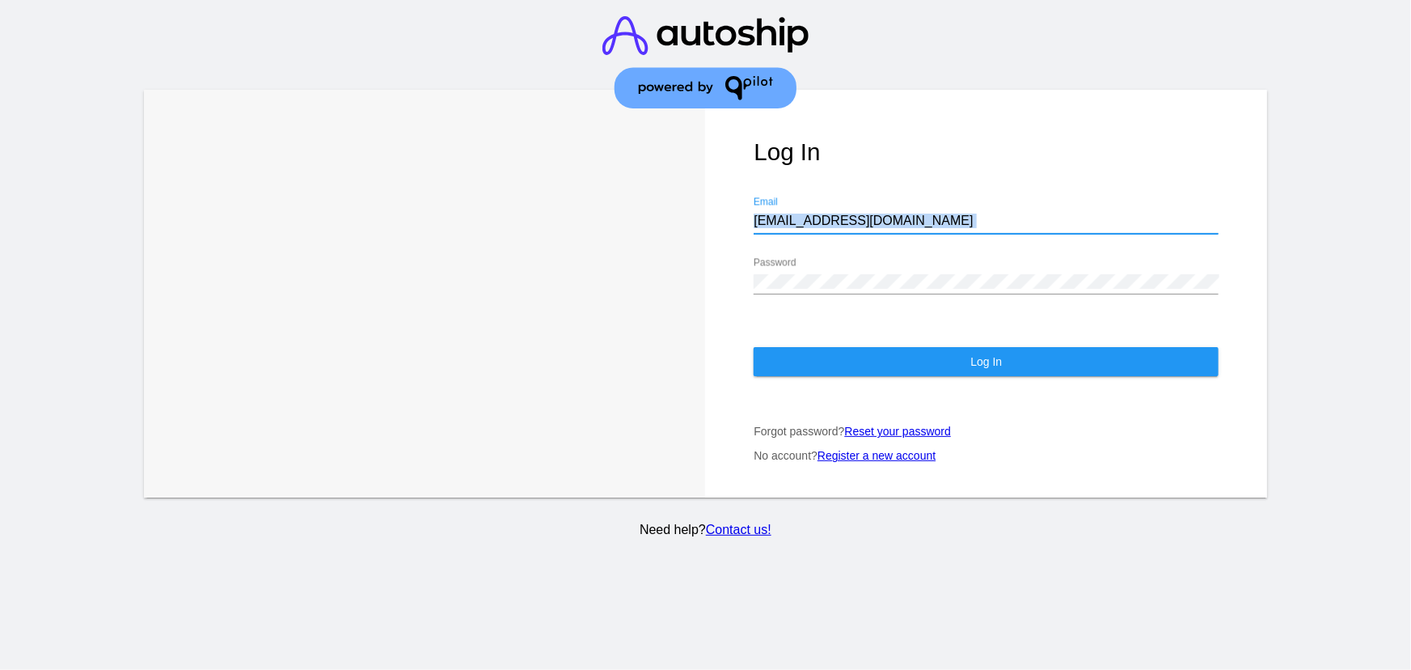
click at [987, 214] on div "[EMAIL_ADDRESS][DOMAIN_NAME] Email" at bounding box center [986, 215] width 465 height 36
click at [908, 213] on input "[EMAIL_ADDRESS][DOMAIN_NAME]" at bounding box center [986, 220] width 465 height 15
click at [906, 213] on input "[EMAIL_ADDRESS][DOMAIN_NAME]" at bounding box center [986, 220] width 465 height 15
click at [899, 213] on input "CHLOE22@GMAIL.s" at bounding box center [986, 220] width 465 height 15
click at [900, 213] on input "CHLOE22@GMAIL.s" at bounding box center [986, 220] width 465 height 15
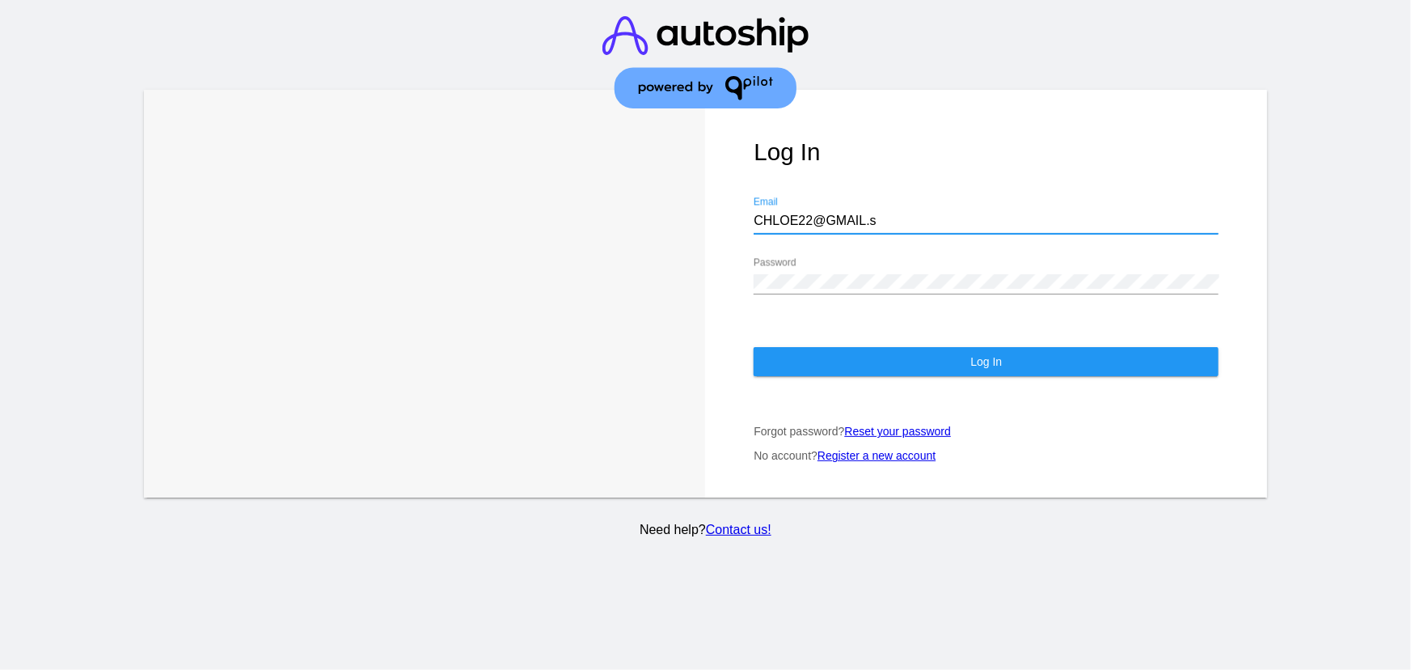
click at [900, 213] on input "CHLOE22@GMAIL.s" at bounding box center [986, 220] width 465 height 15
type input "[EMAIL_ADDRESS][DOMAIN_NAME]"
click at [874, 258] on div "Password" at bounding box center [986, 276] width 465 height 36
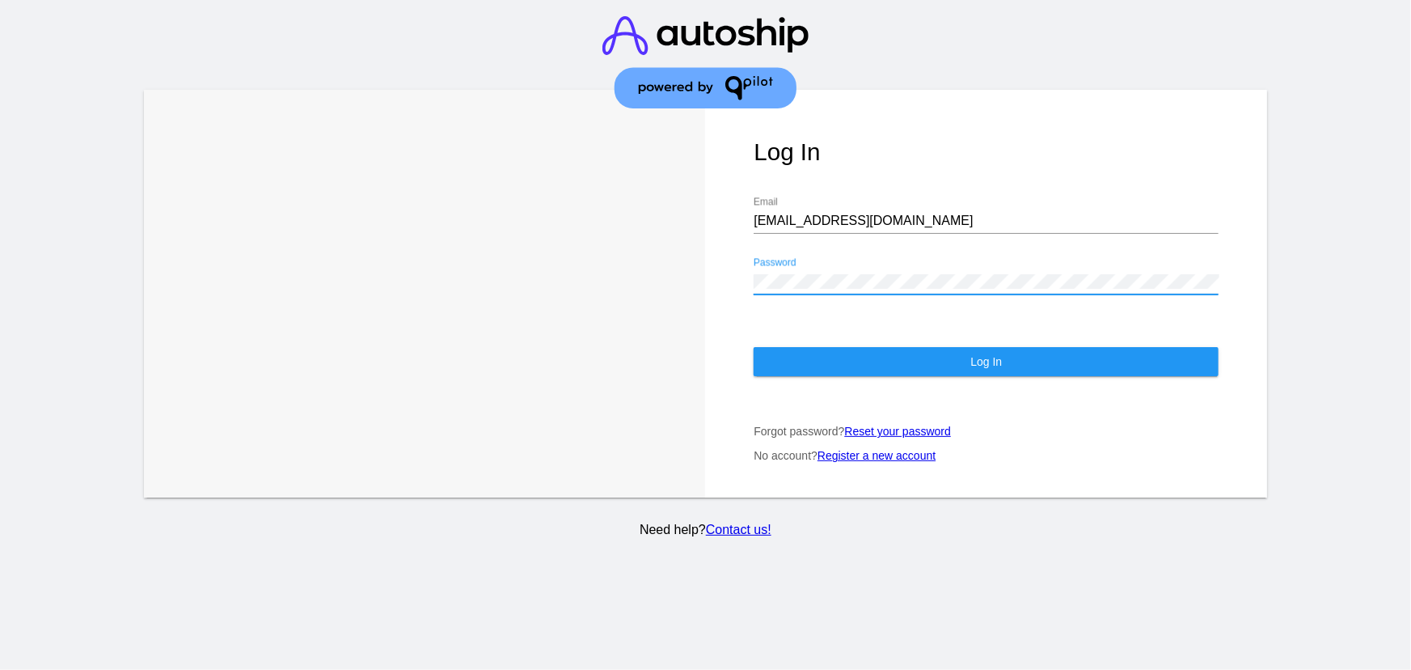
click at [863, 347] on button "Log In" at bounding box center [986, 361] width 465 height 29
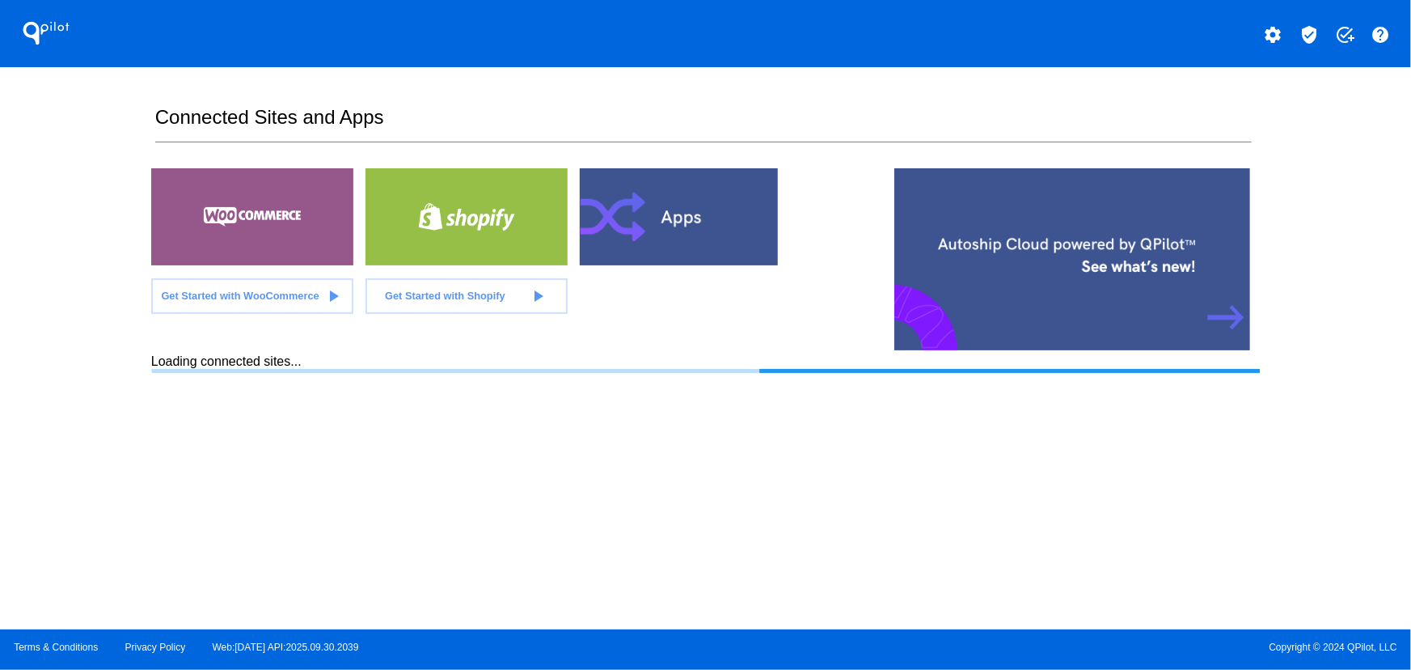
click at [1304, 40] on mat-icon "verified_user" at bounding box center [1308, 34] width 19 height 19
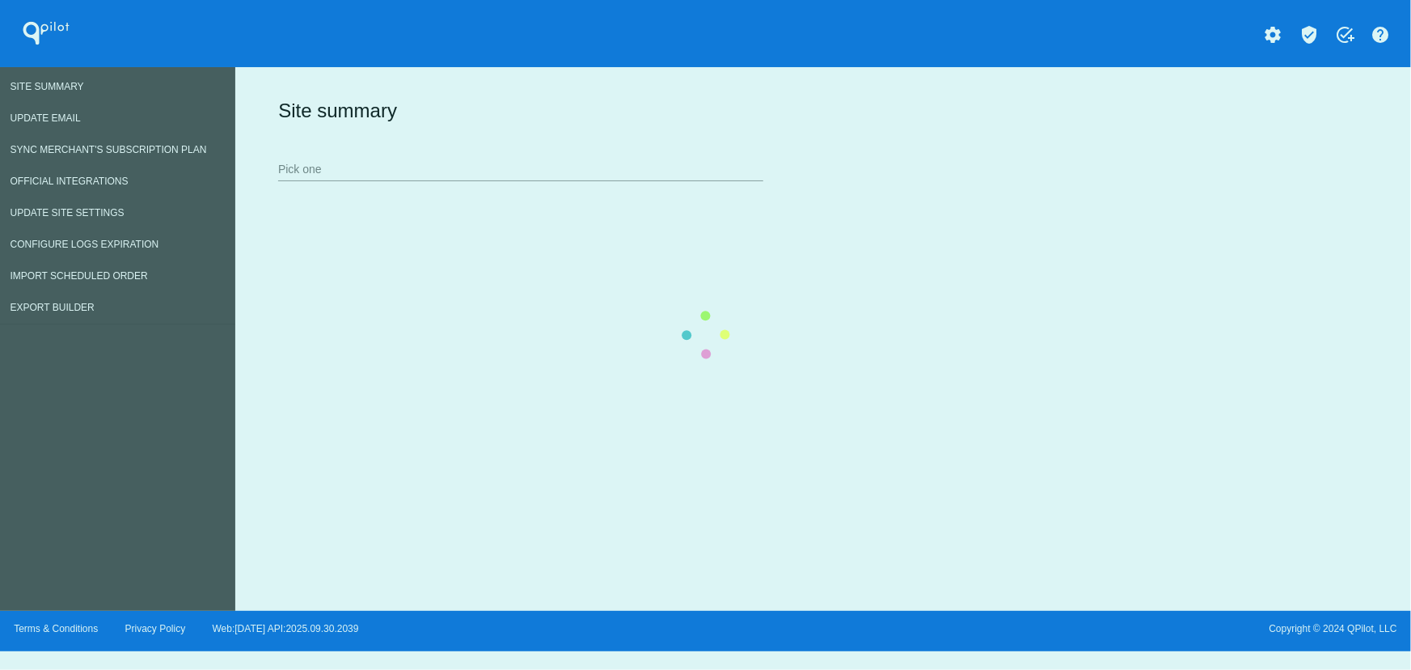
drag, startPoint x: 392, startPoint y: 194, endPoint x: 383, endPoint y: 163, distance: 32.8
click at [393, 194] on div "Site summary Pick one" at bounding box center [819, 139] width 1091 height 112
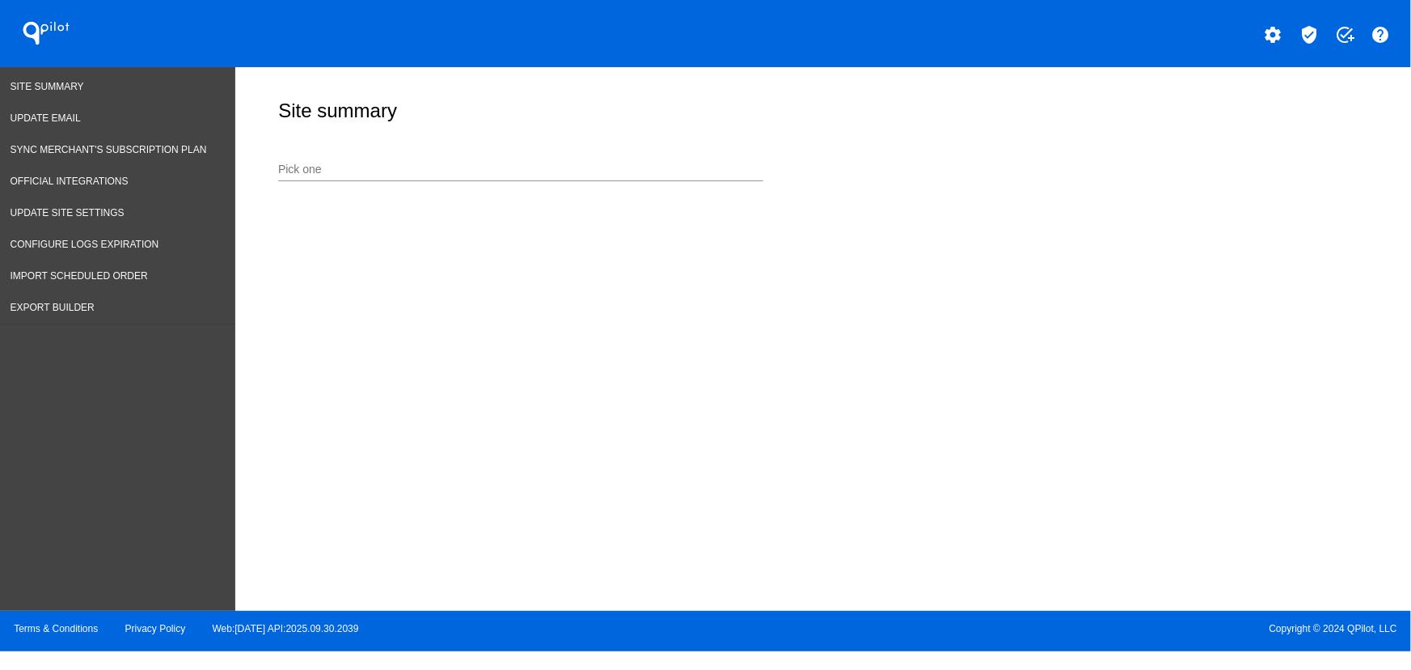
click at [344, 173] on input "Pick one" at bounding box center [520, 169] width 485 height 13
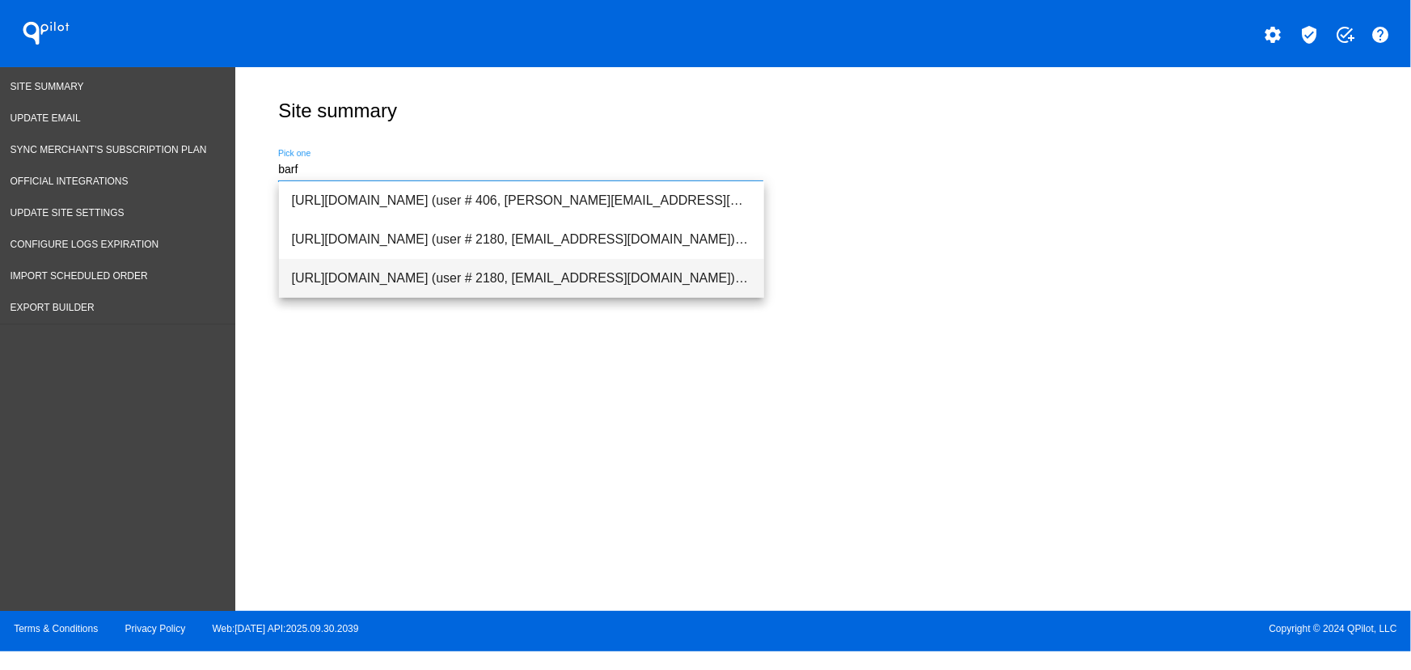
click at [446, 291] on span "[URL][DOMAIN_NAME] (user # 2180, [EMAIL_ADDRESS][DOMAIN_NAME]) - Test" at bounding box center [521, 278] width 459 height 39
type input "[URL][DOMAIN_NAME] (user # 2180, [EMAIL_ADDRESS][DOMAIN_NAME]) - Test"
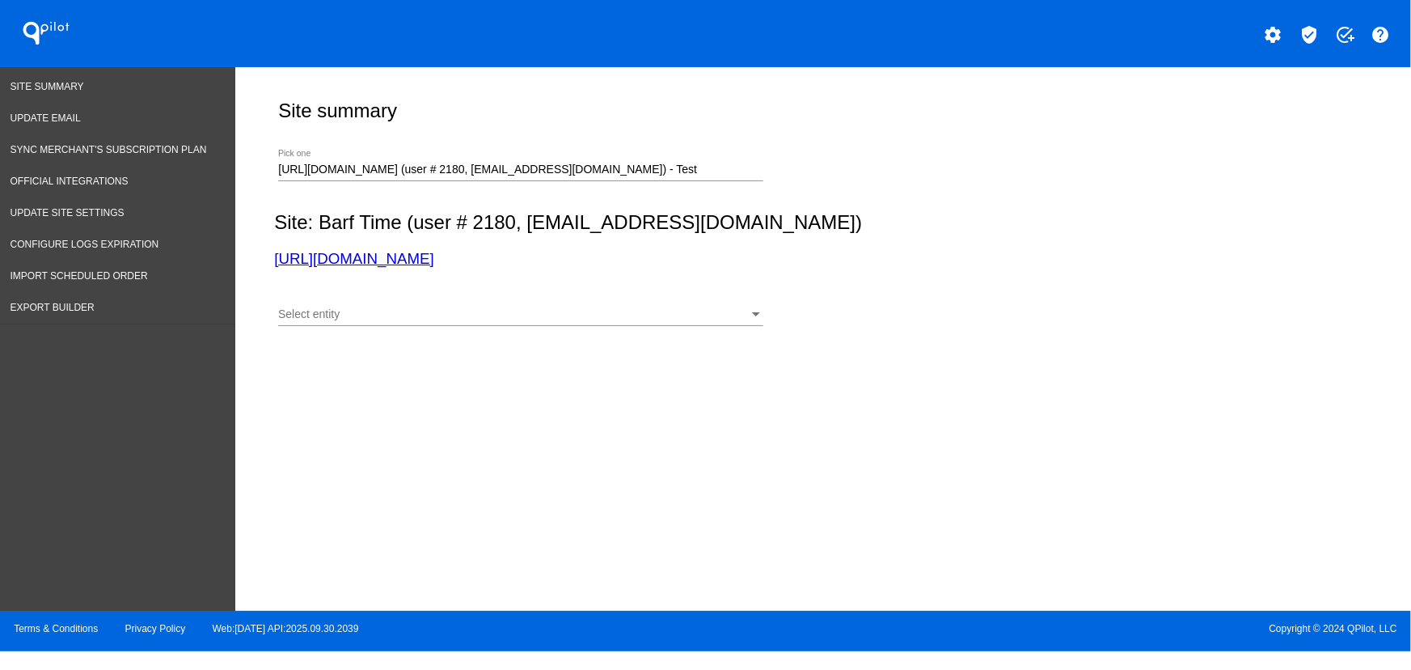
drag, startPoint x: 606, startPoint y: 266, endPoint x: 201, endPoint y: 7, distance: 480.7
click at [270, 266] on div "Site summary [URL][DOMAIN_NAME] (user # 2180, [EMAIL_ADDRESS][DOMAIN_NAME]) - T…" at bounding box center [819, 203] width 1109 height 273
copy link "[URL][DOMAIN_NAME]"
drag, startPoint x: 40, startPoint y: 78, endPoint x: 105, endPoint y: 23, distance: 84.9
click at [40, 78] on link "Site Summary" at bounding box center [117, 87] width 235 height 32
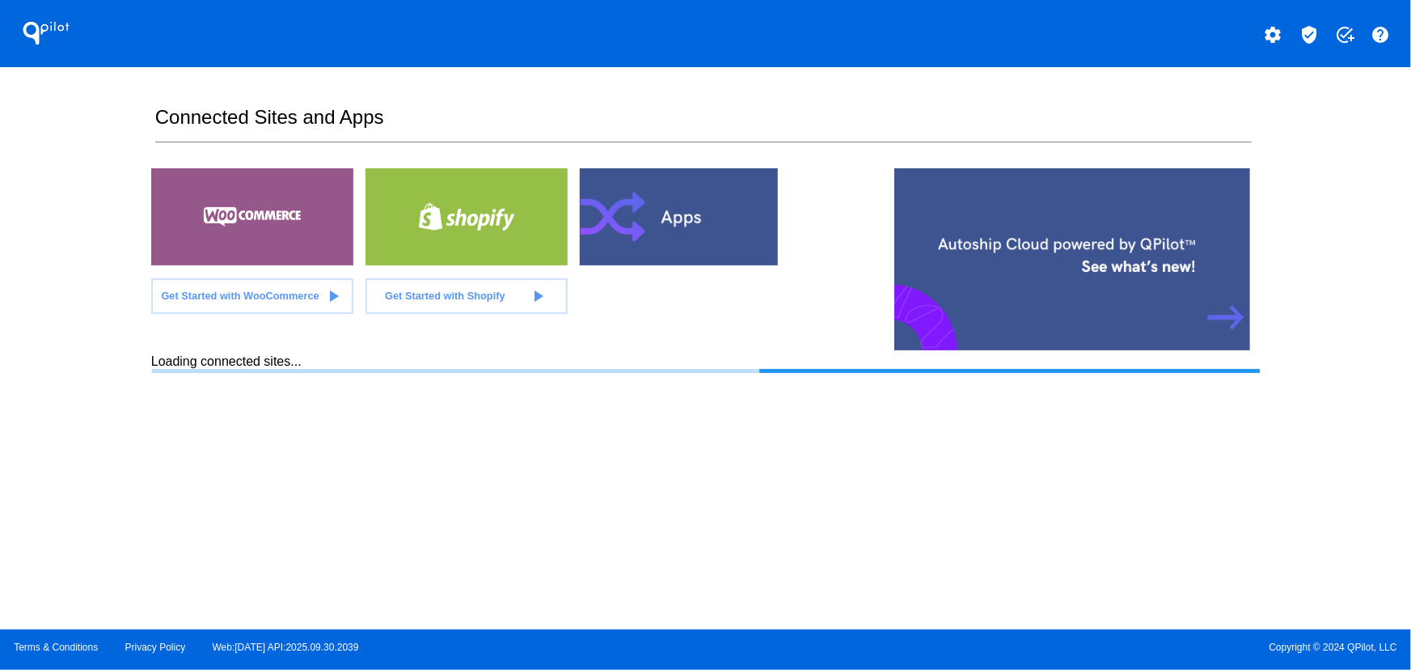
click at [116, 340] on div "QPilot settings verified_user add_task help Connected Sites and Apps Get Starte…" at bounding box center [705, 314] width 1411 height 629
click at [1307, 33] on mat-icon "verified_user" at bounding box center [1308, 34] width 19 height 19
